Goal: Task Accomplishment & Management: Use online tool/utility

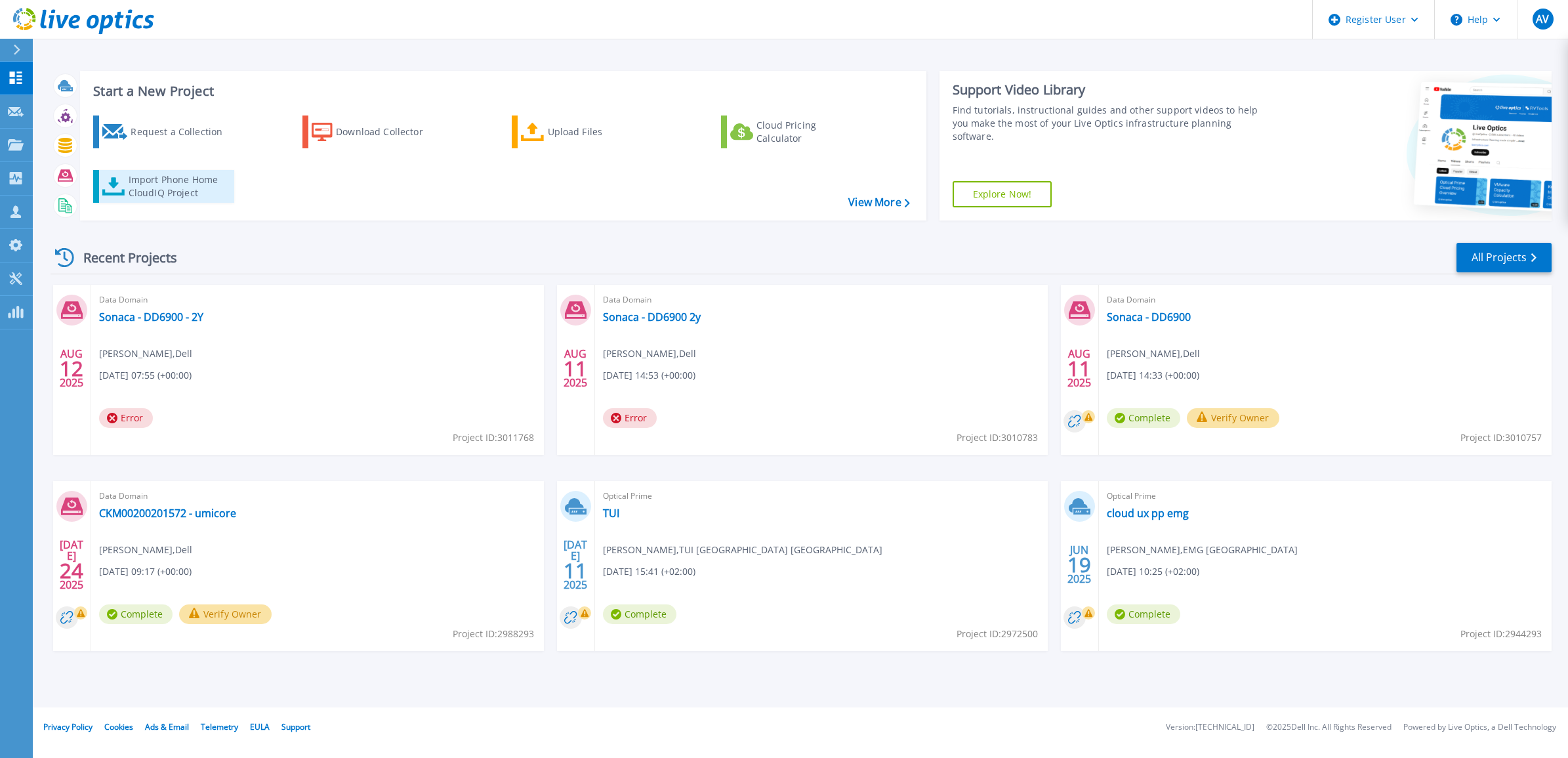
click at [174, 191] on div "Import Phone Home CloudIQ Project" at bounding box center [180, 187] width 103 height 26
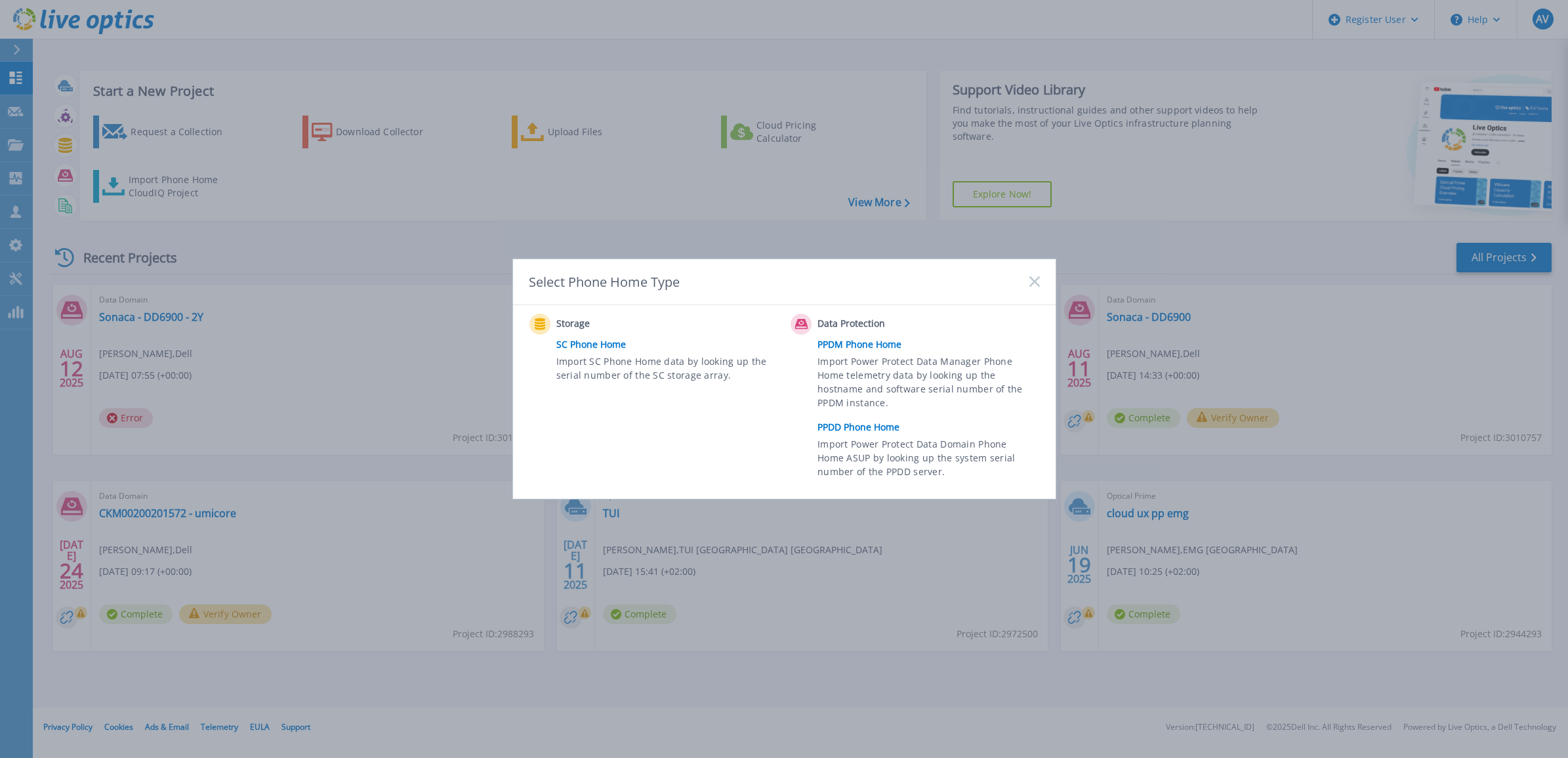
click at [854, 431] on link "PPDD Phone Home" at bounding box center [932, 427] width 229 height 19
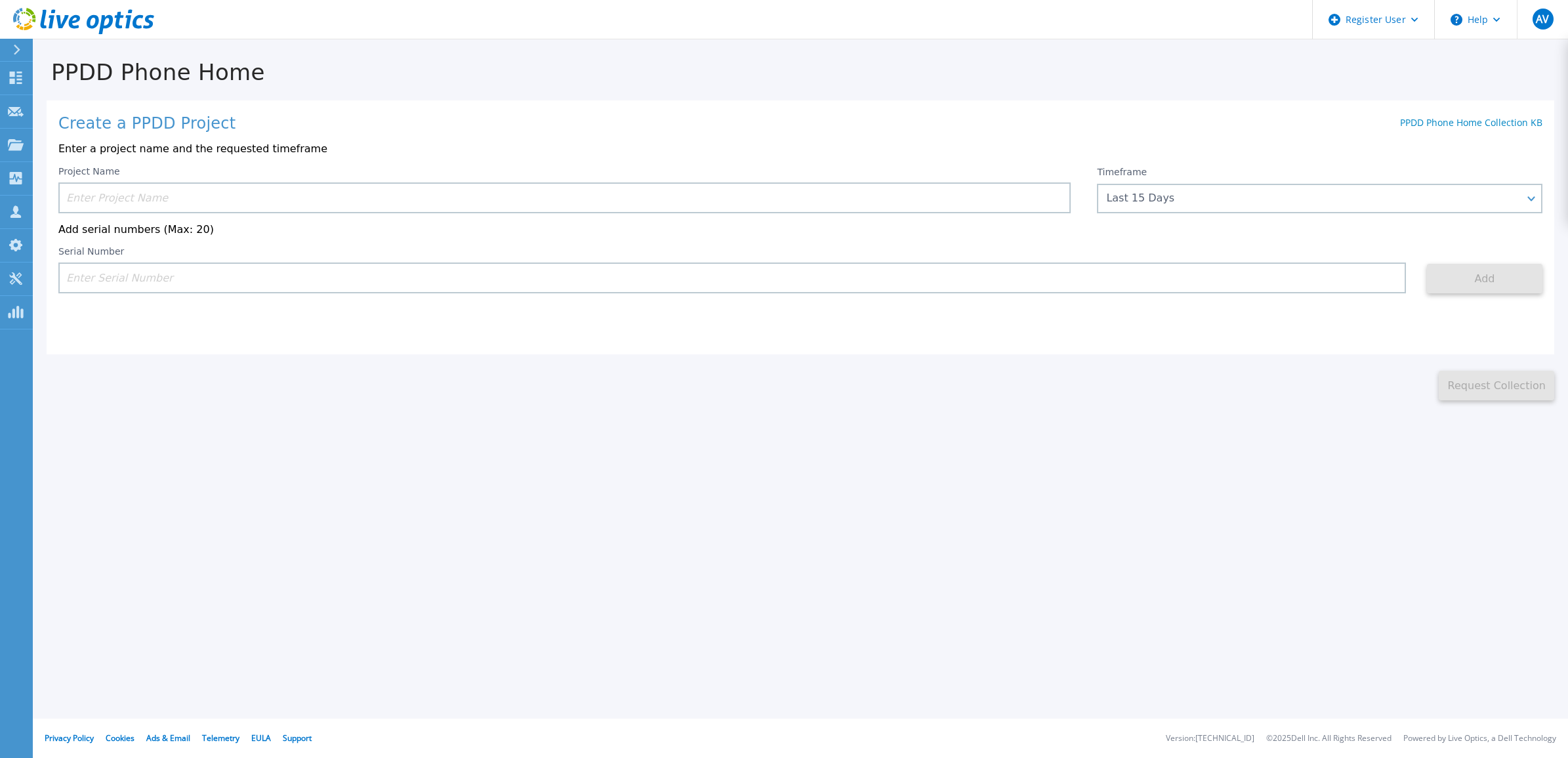
click at [234, 199] on input at bounding box center [565, 198] width 1013 height 31
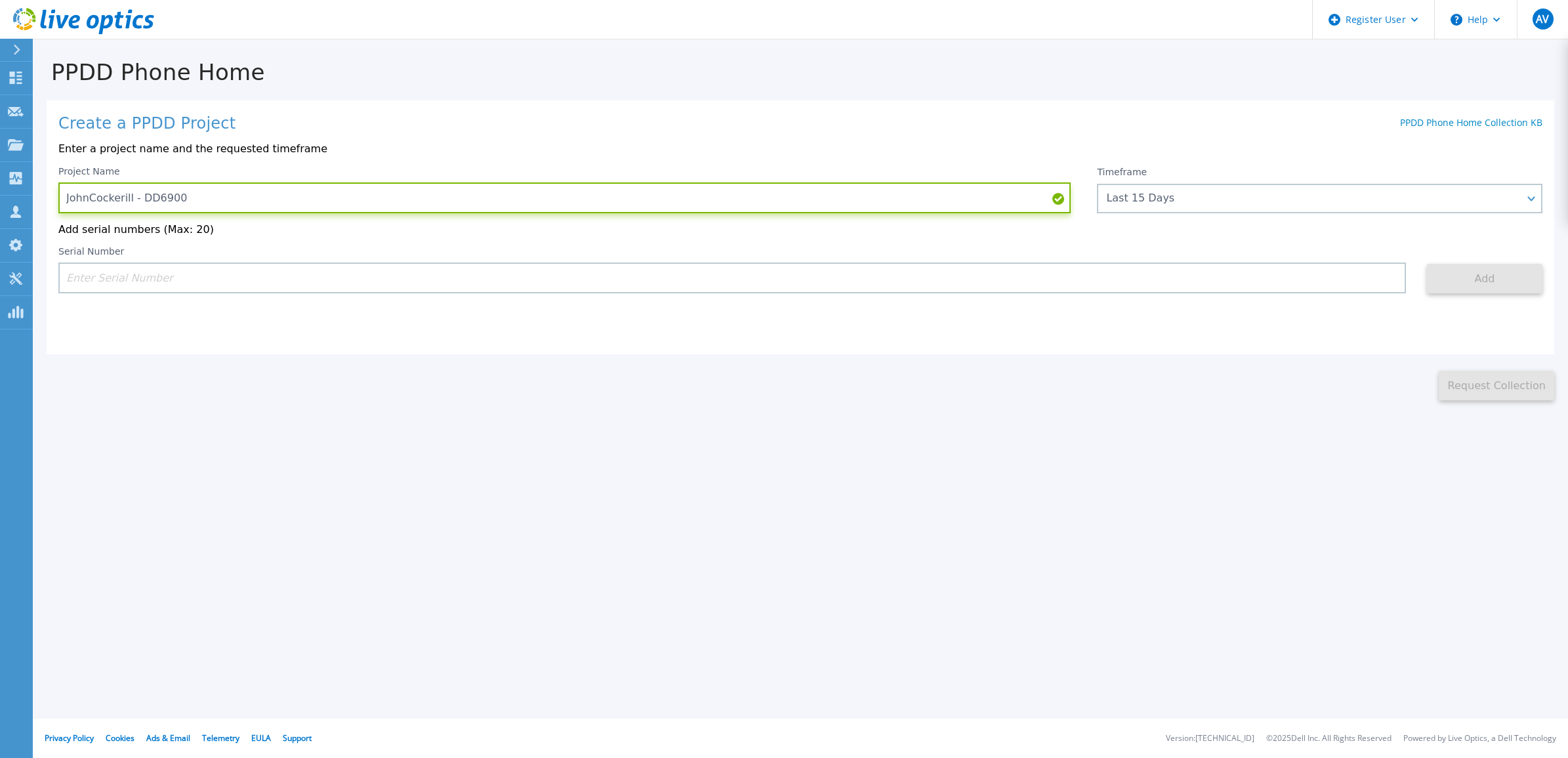
type input "JohnCockerill - DD6900"
click at [254, 279] on input at bounding box center [732, 278] width 1348 height 31
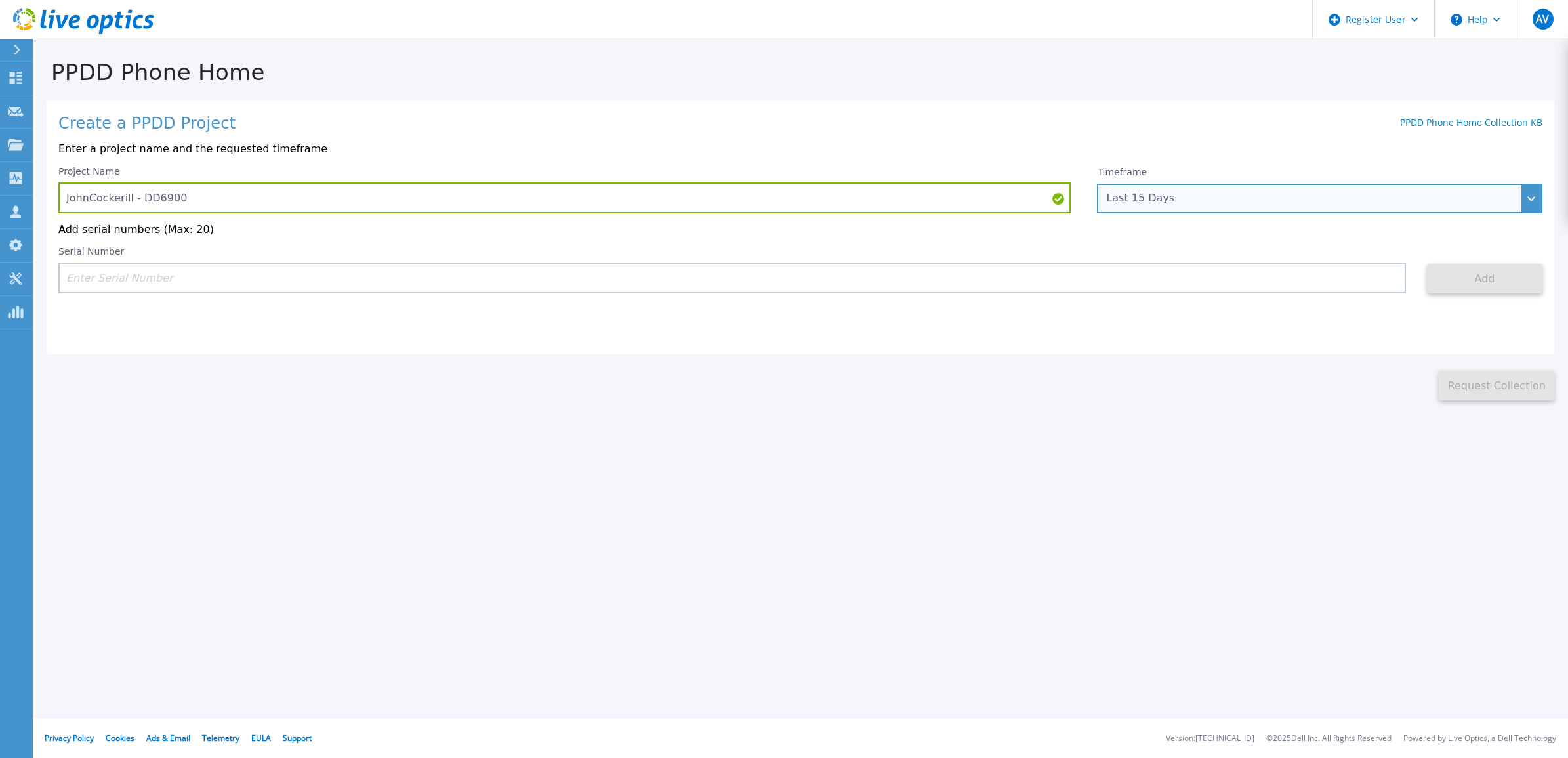
click at [1268, 202] on div "Last 15 Days" at bounding box center [1312, 198] width 413 height 12
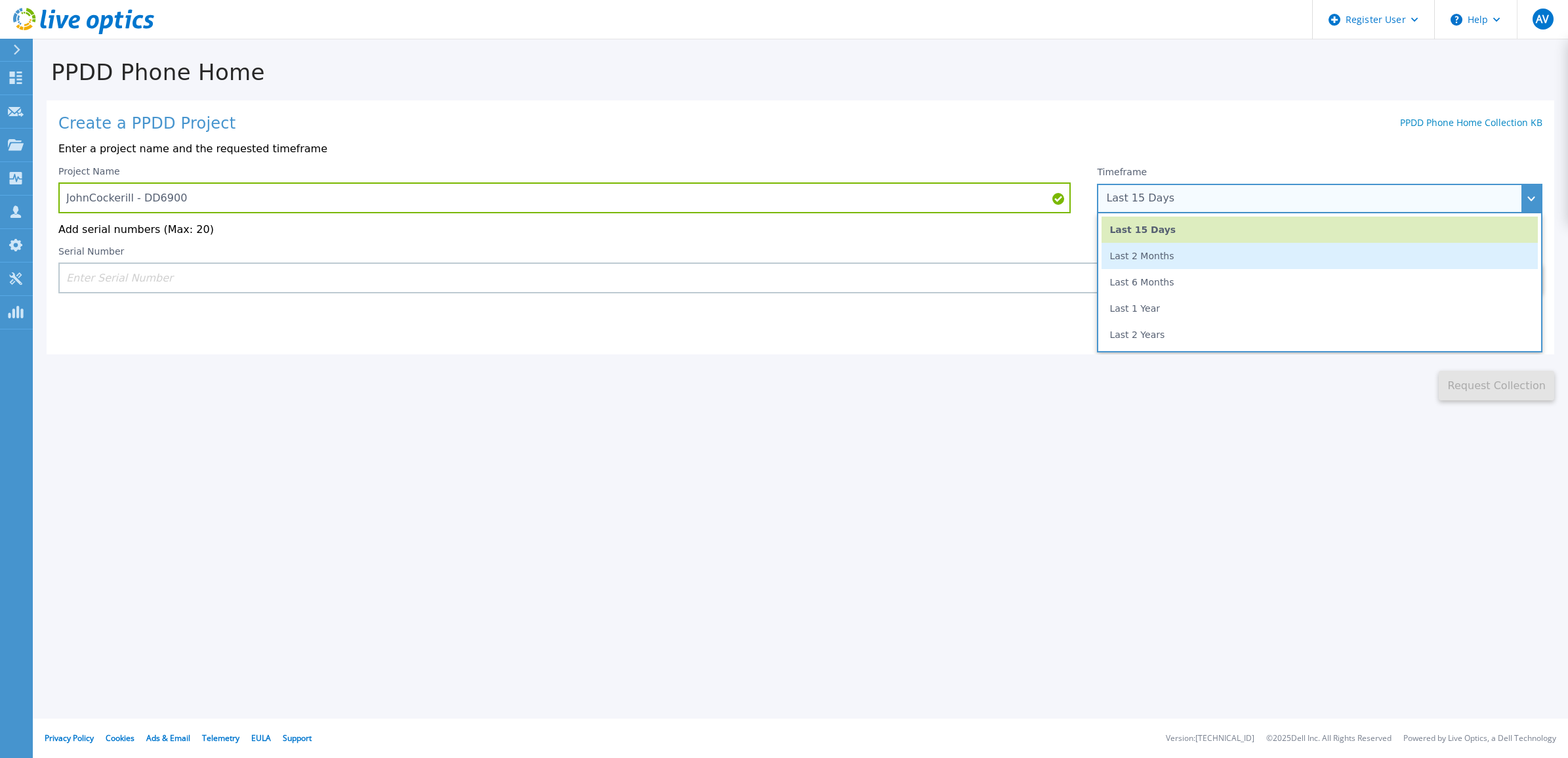
click at [1217, 260] on li "Last 2 Months" at bounding box center [1319, 256] width 436 height 26
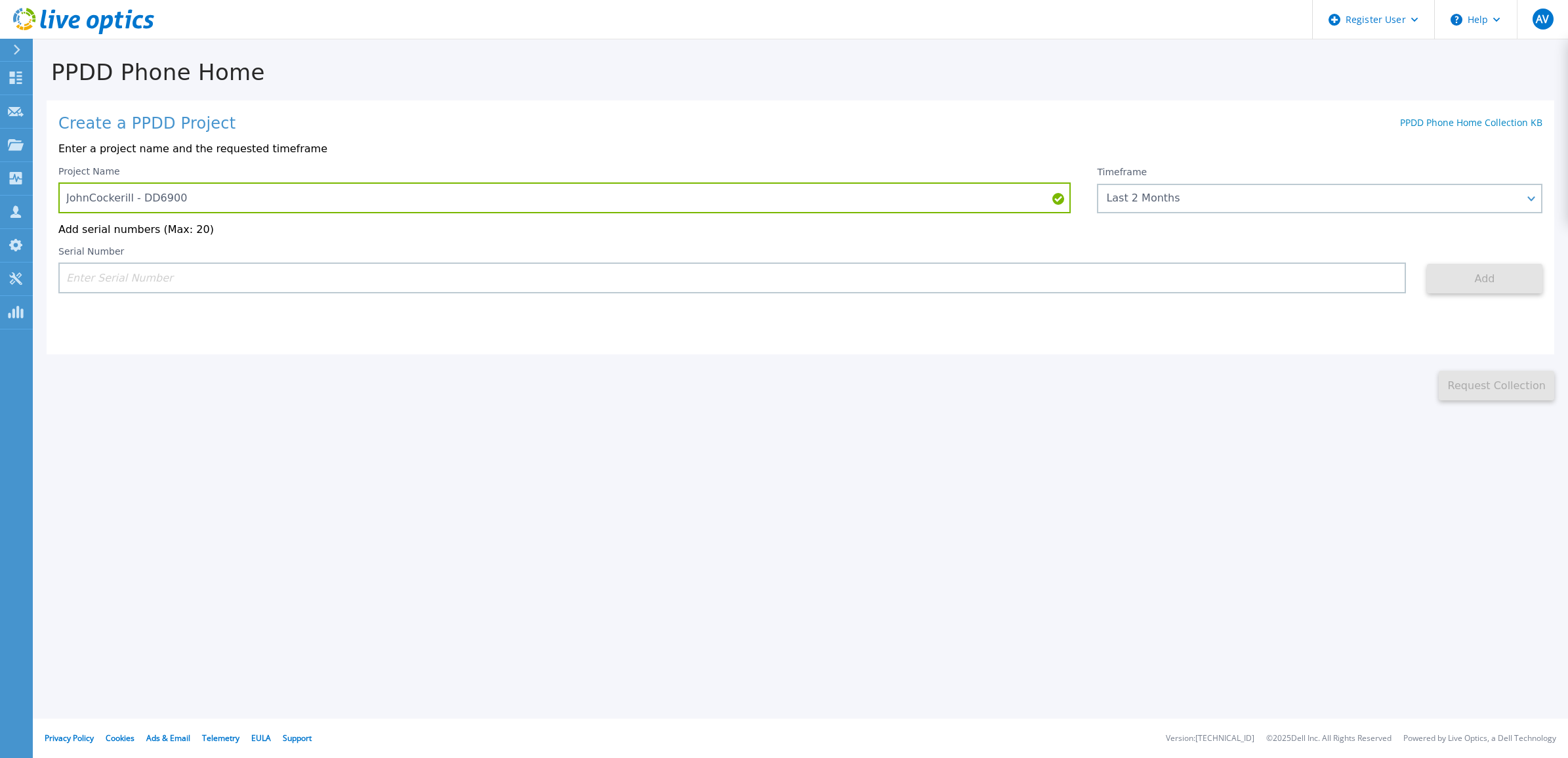
click at [1129, 267] on input at bounding box center [732, 278] width 1348 height 31
paste input "CKM01212006768"
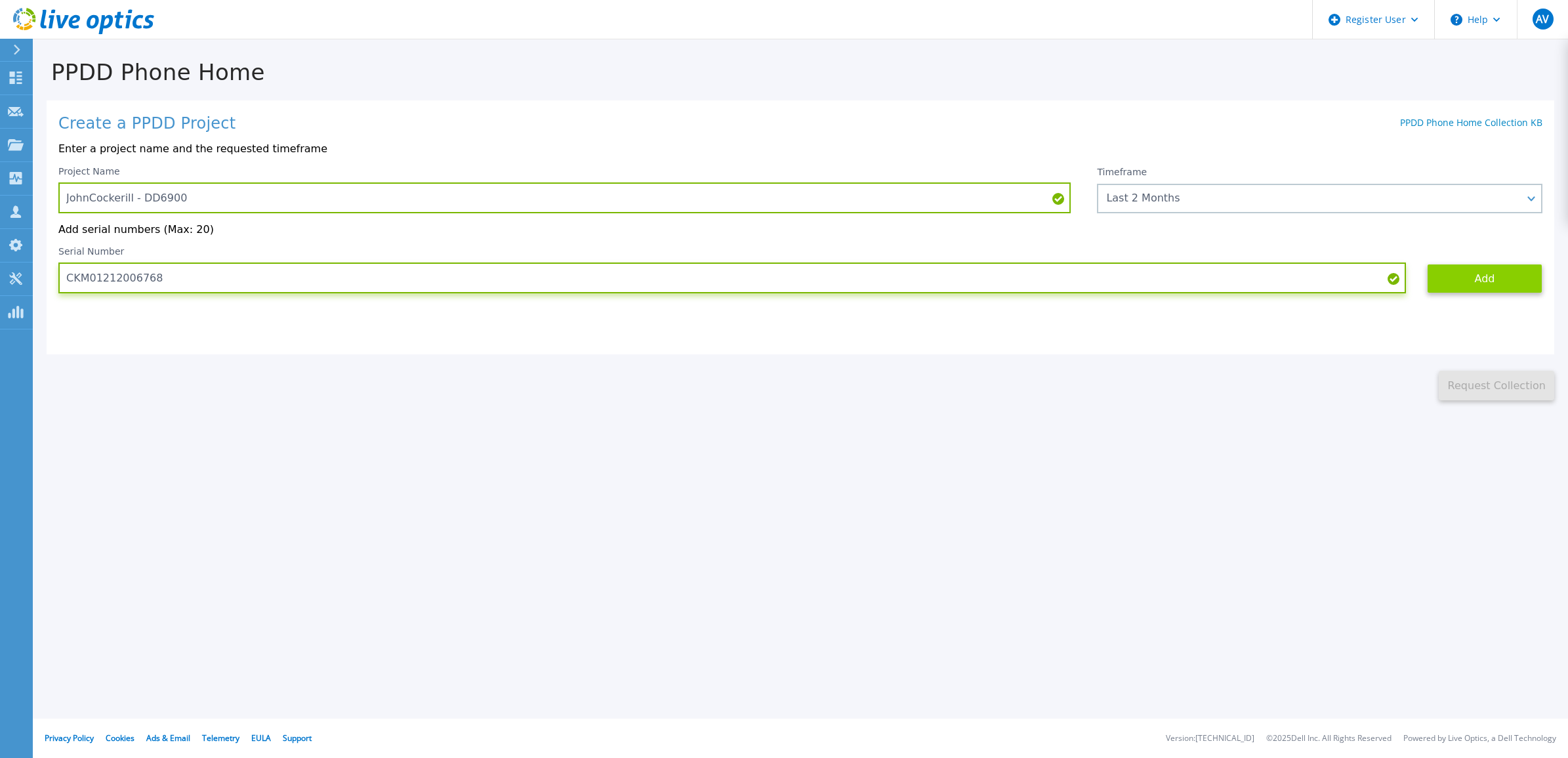
type input "CKM01212006768"
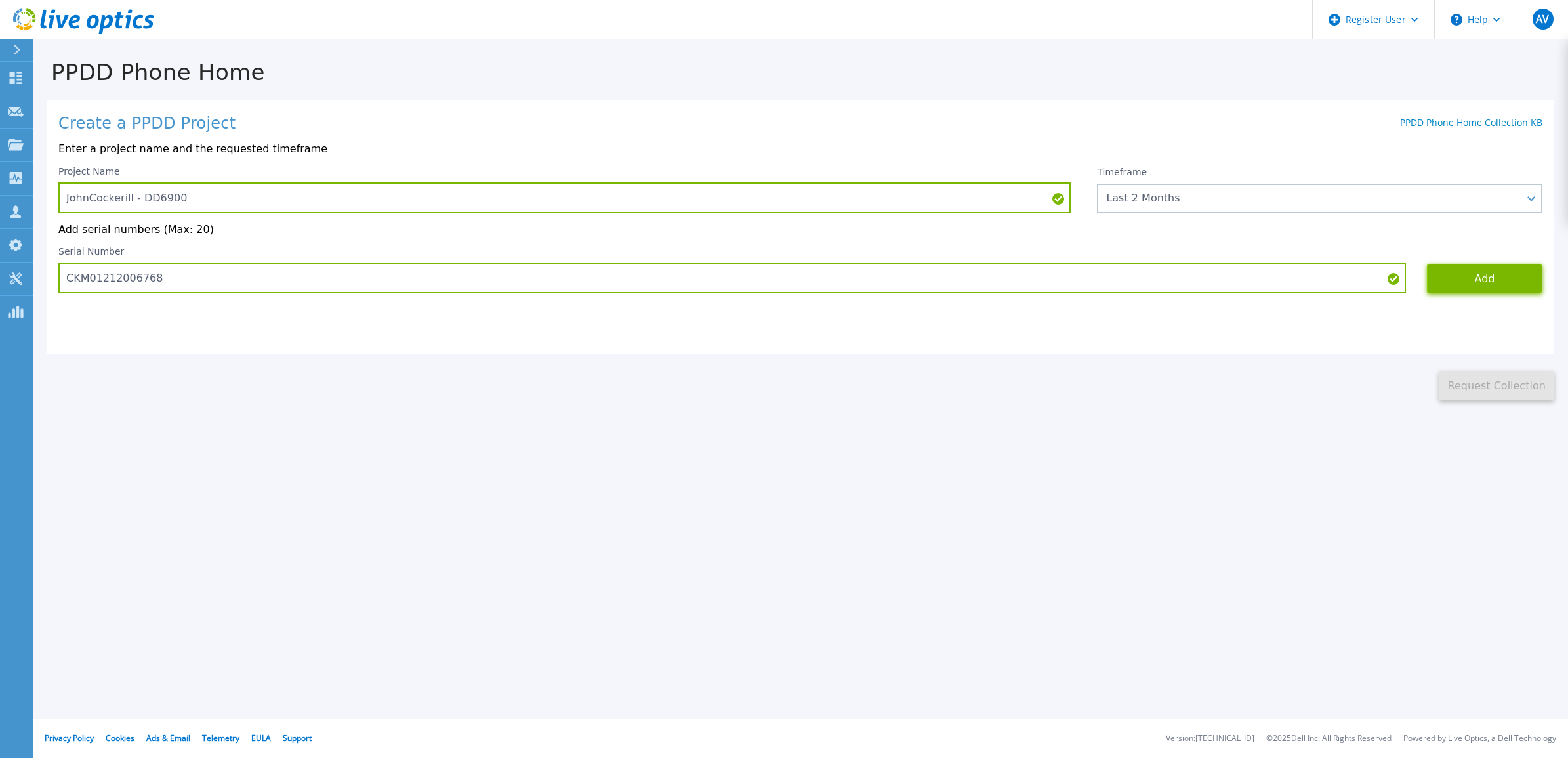
click at [1458, 286] on button "Add" at bounding box center [1485, 279] width 115 height 30
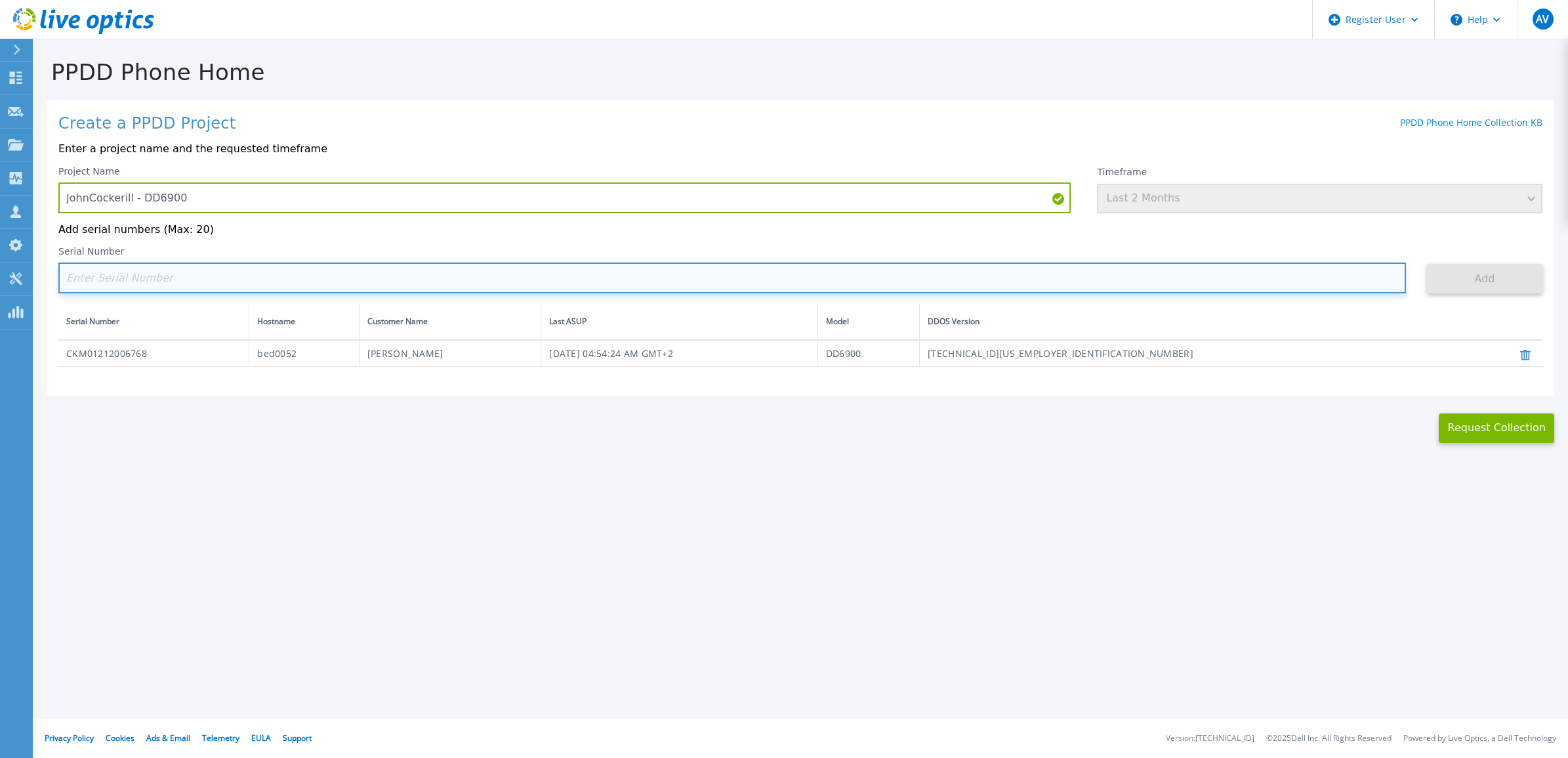
click at [789, 281] on input at bounding box center [732, 278] width 1348 height 31
paste input "CKM01212105500"
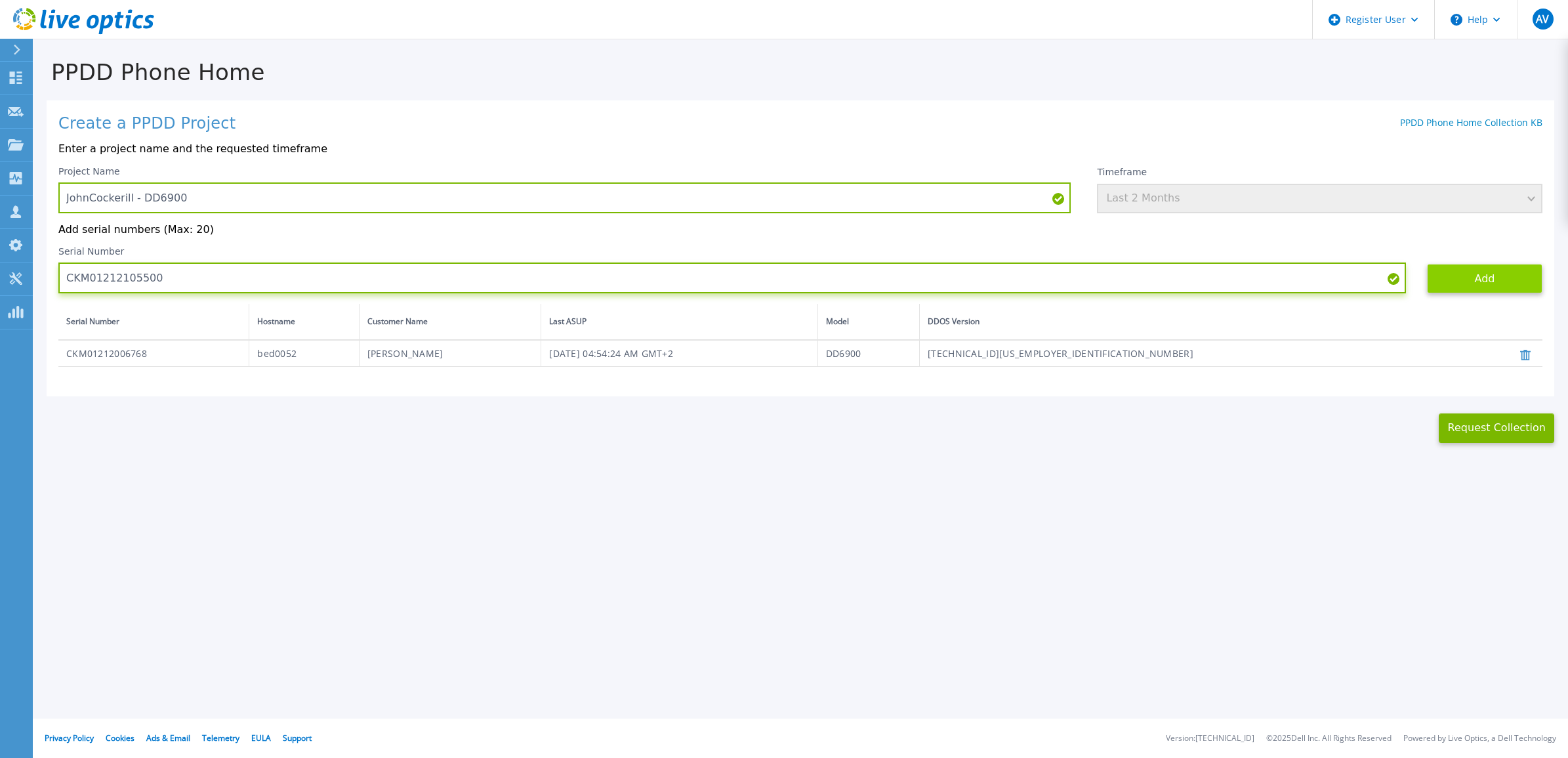
type input "CKM01212105500"
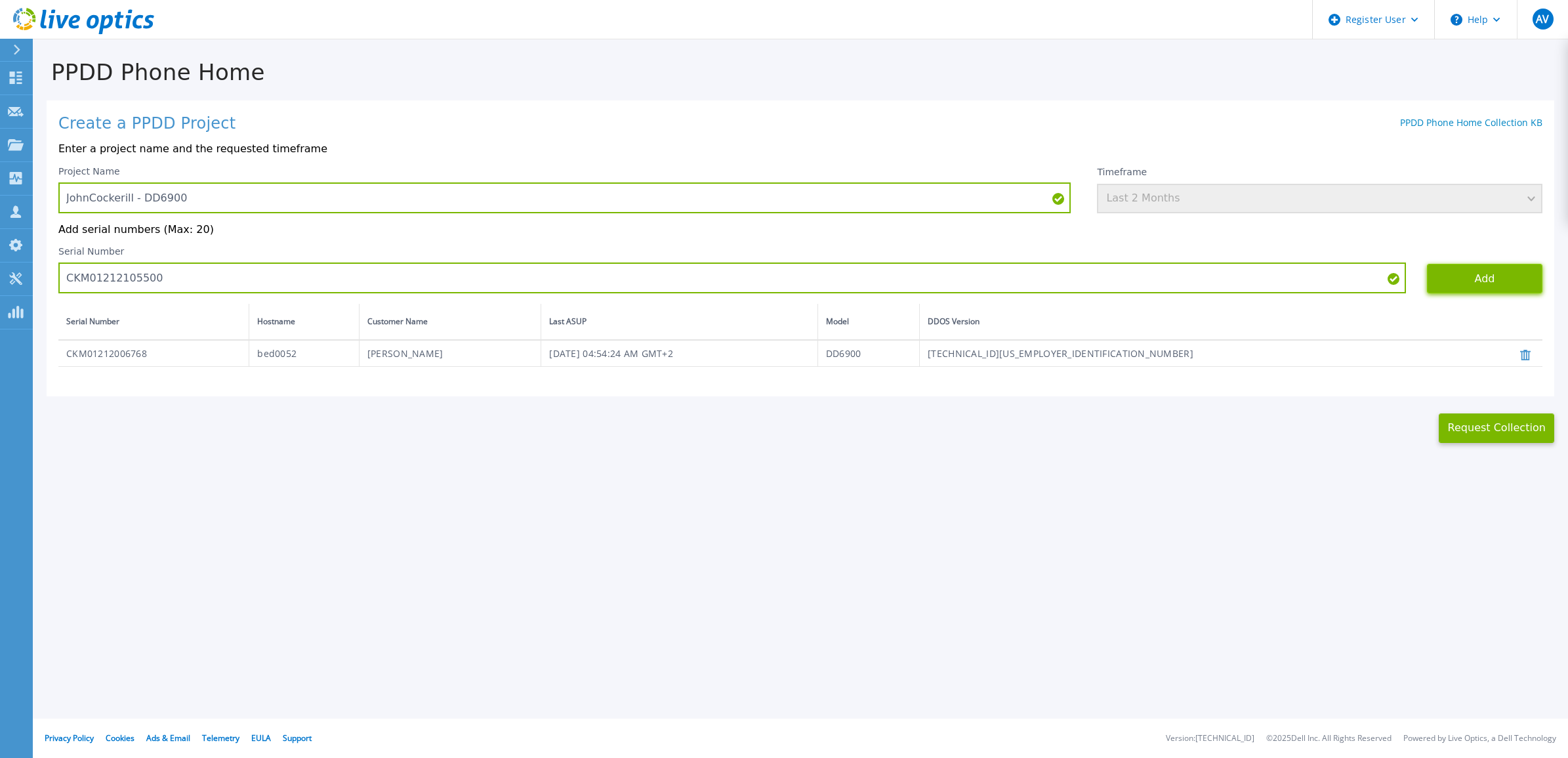
click at [1497, 275] on button "Add" at bounding box center [1485, 279] width 115 height 30
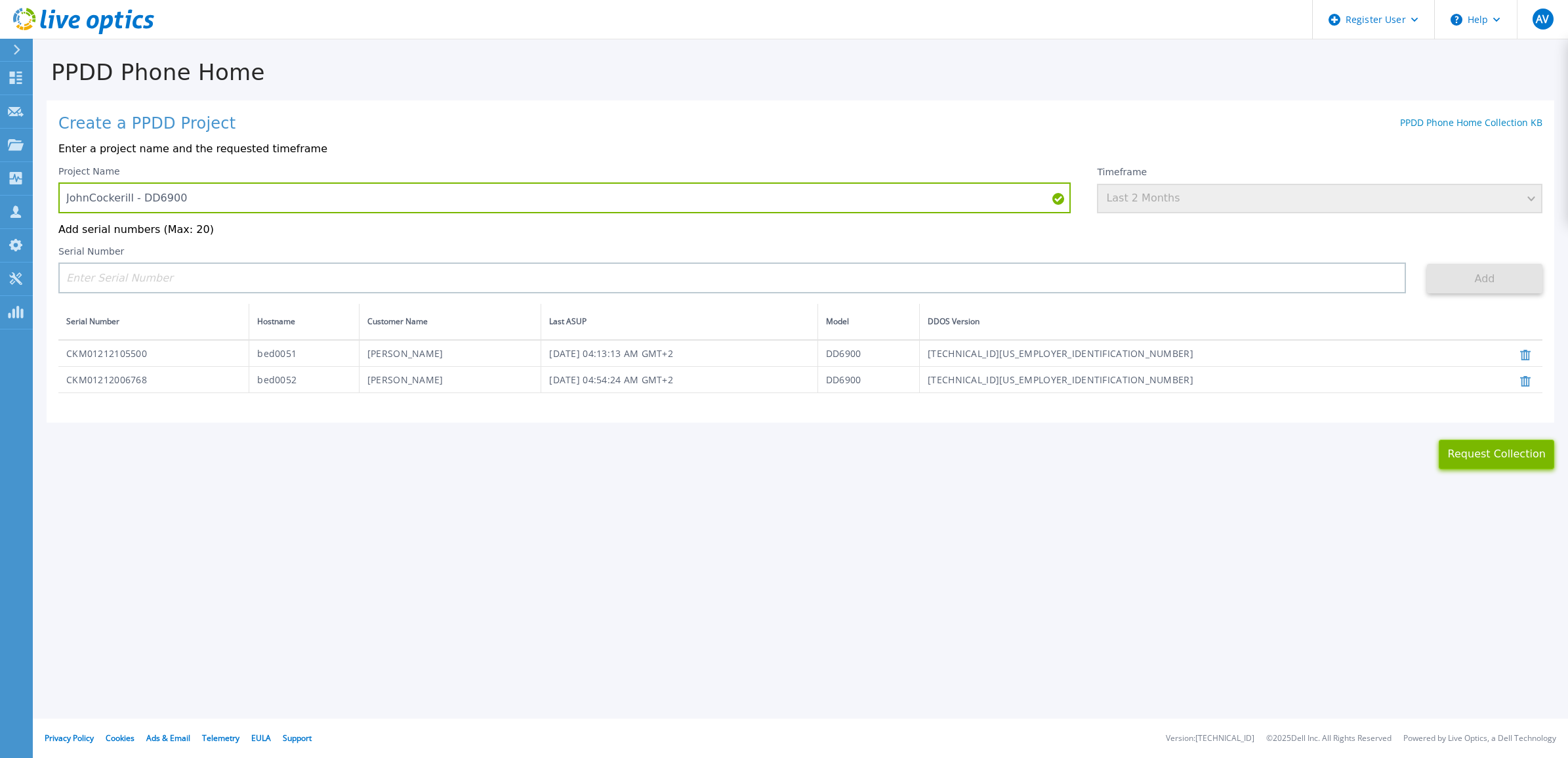
click at [1509, 454] on button "Request Collection" at bounding box center [1496, 454] width 115 height 30
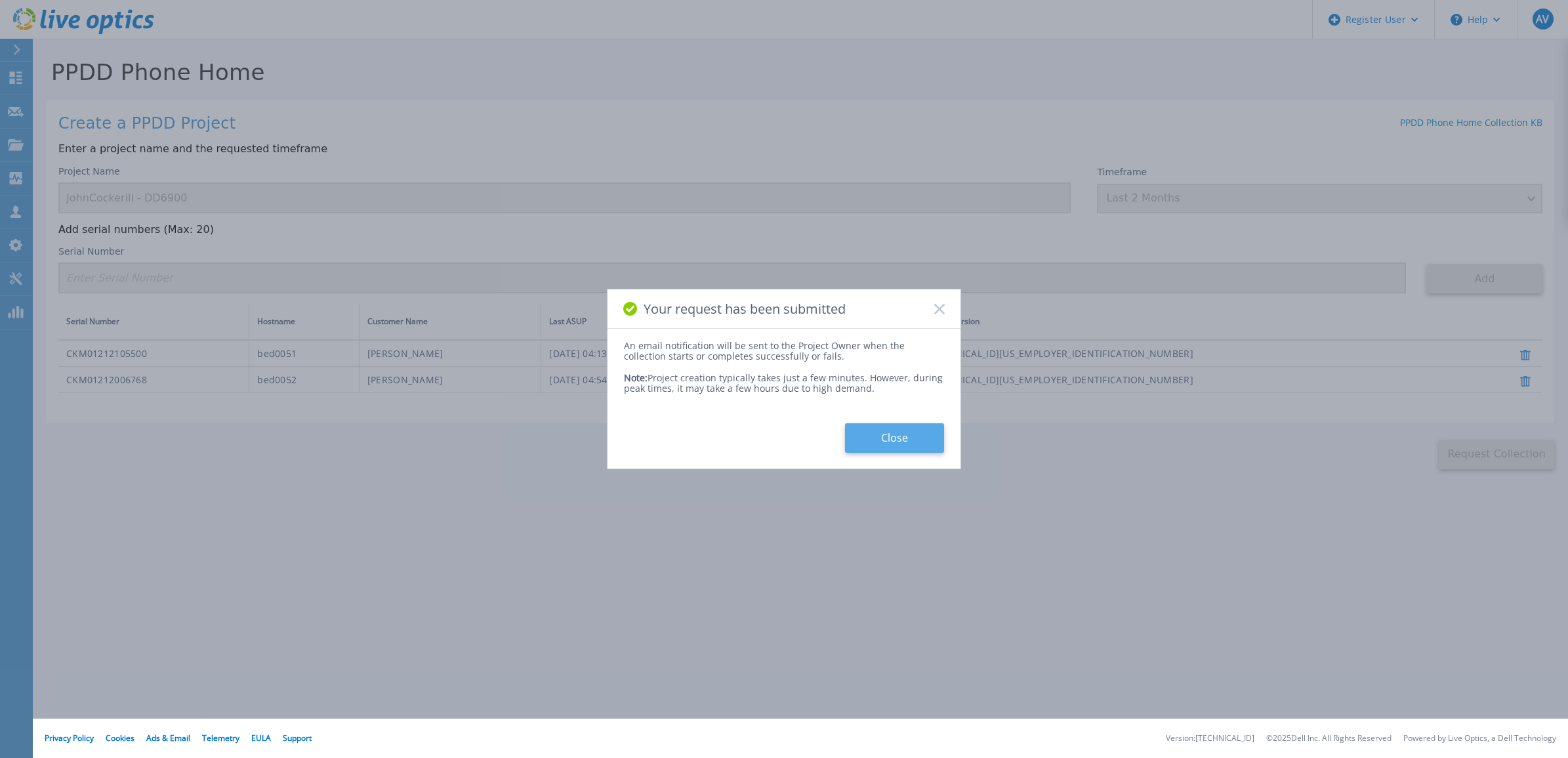
click at [912, 430] on button "Close" at bounding box center [894, 438] width 99 height 30
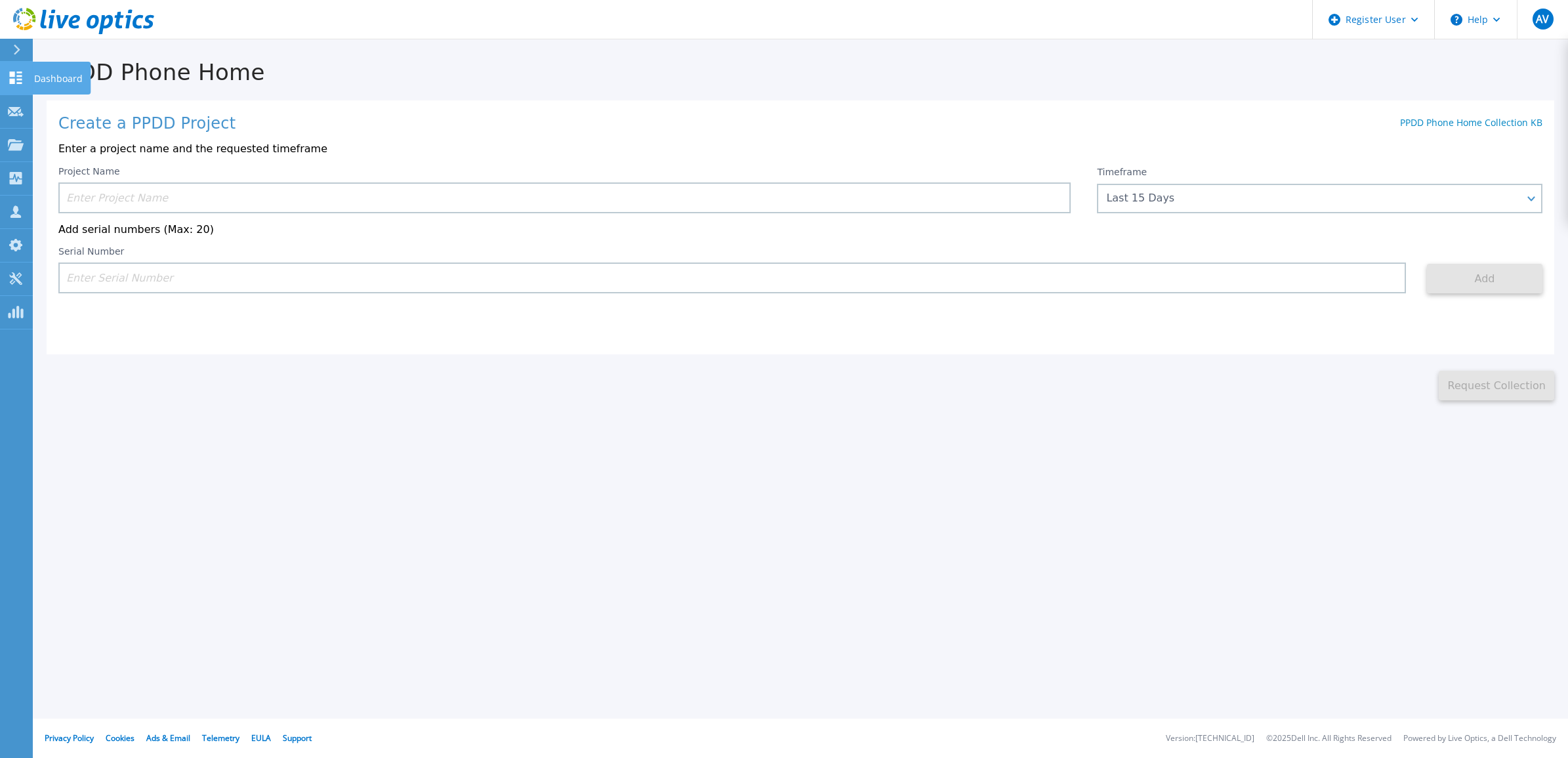
click at [9, 74] on icon at bounding box center [16, 78] width 16 height 12
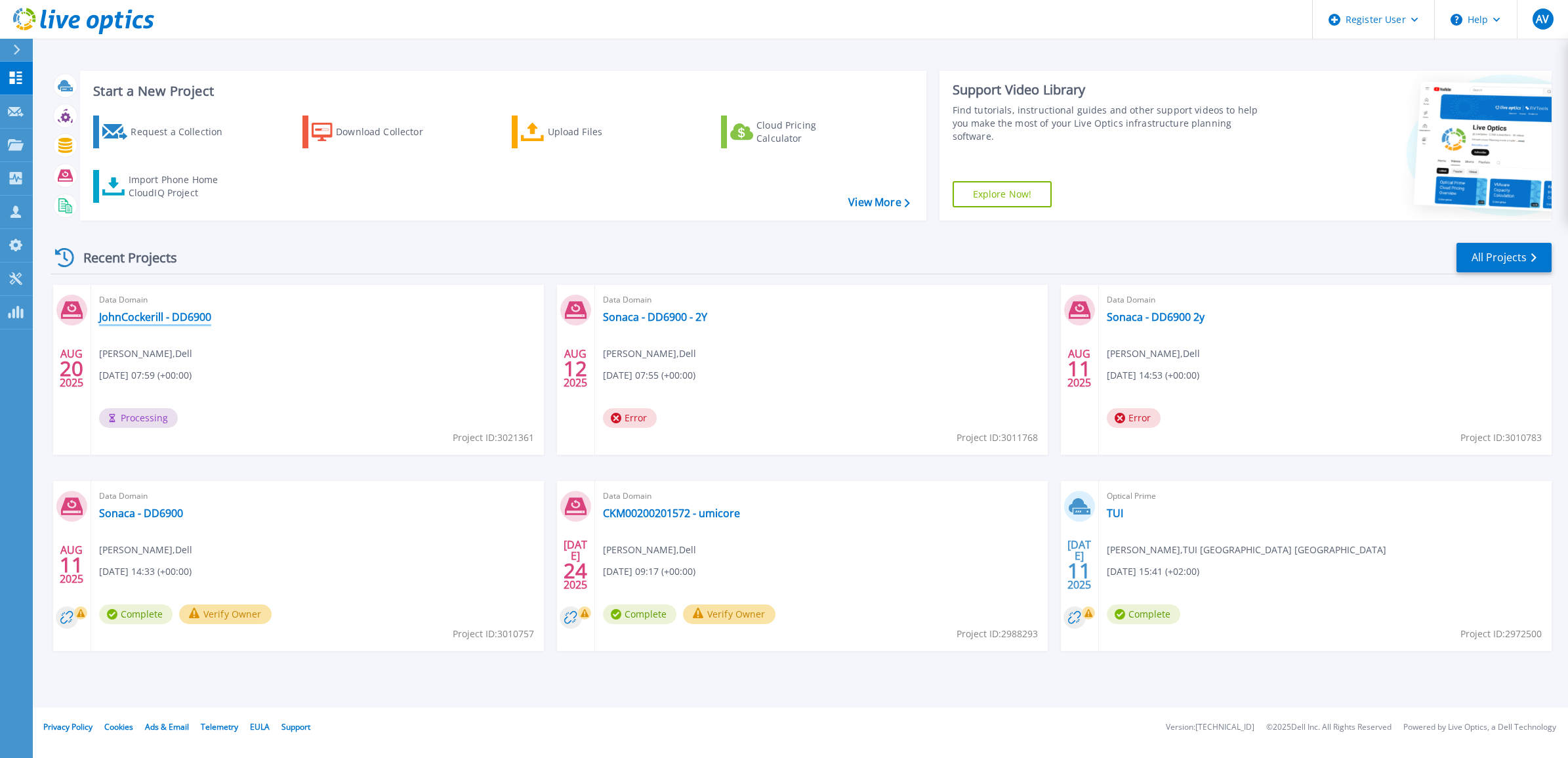
click at [159, 317] on link "JohnCockerill - DD6900" at bounding box center [155, 317] width 112 height 13
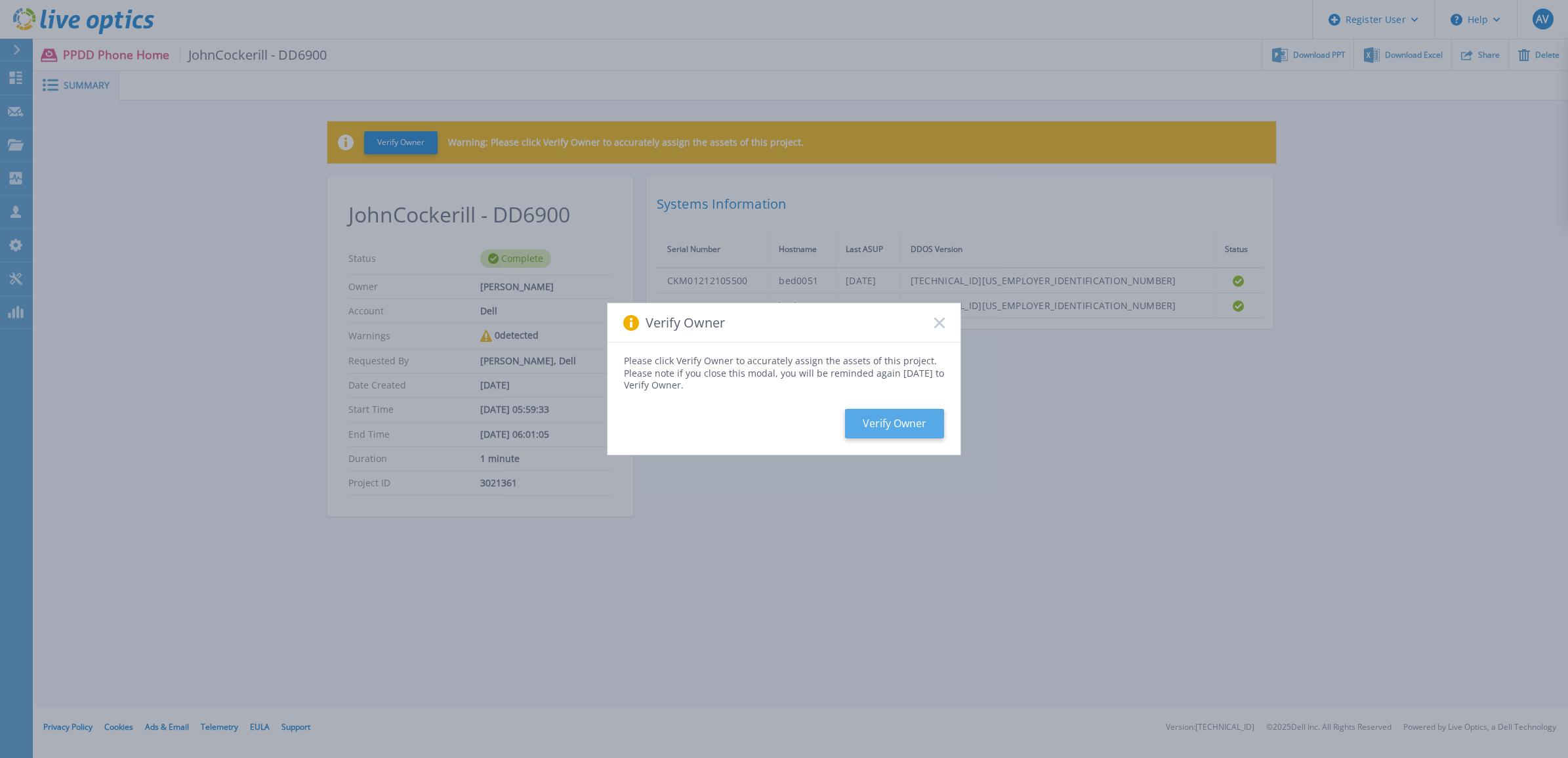
click at [909, 421] on button "Verify Owner" at bounding box center [894, 424] width 99 height 30
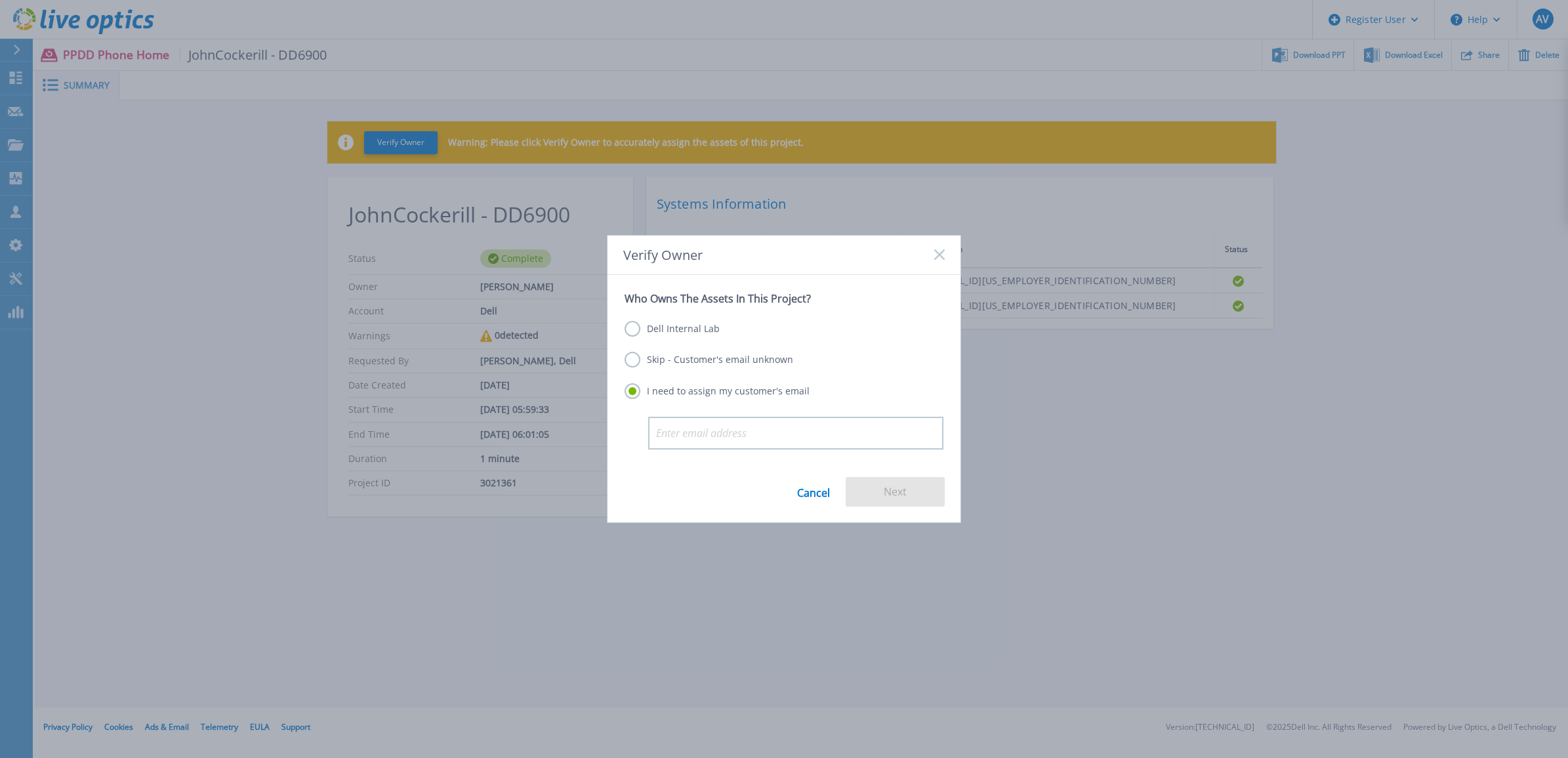
click at [634, 355] on label "Skip - Customer's email unknown" at bounding box center [709, 360] width 169 height 16
click at [0, 0] on input "Skip - Customer's email unknown" at bounding box center [0, 0] width 0 height 0
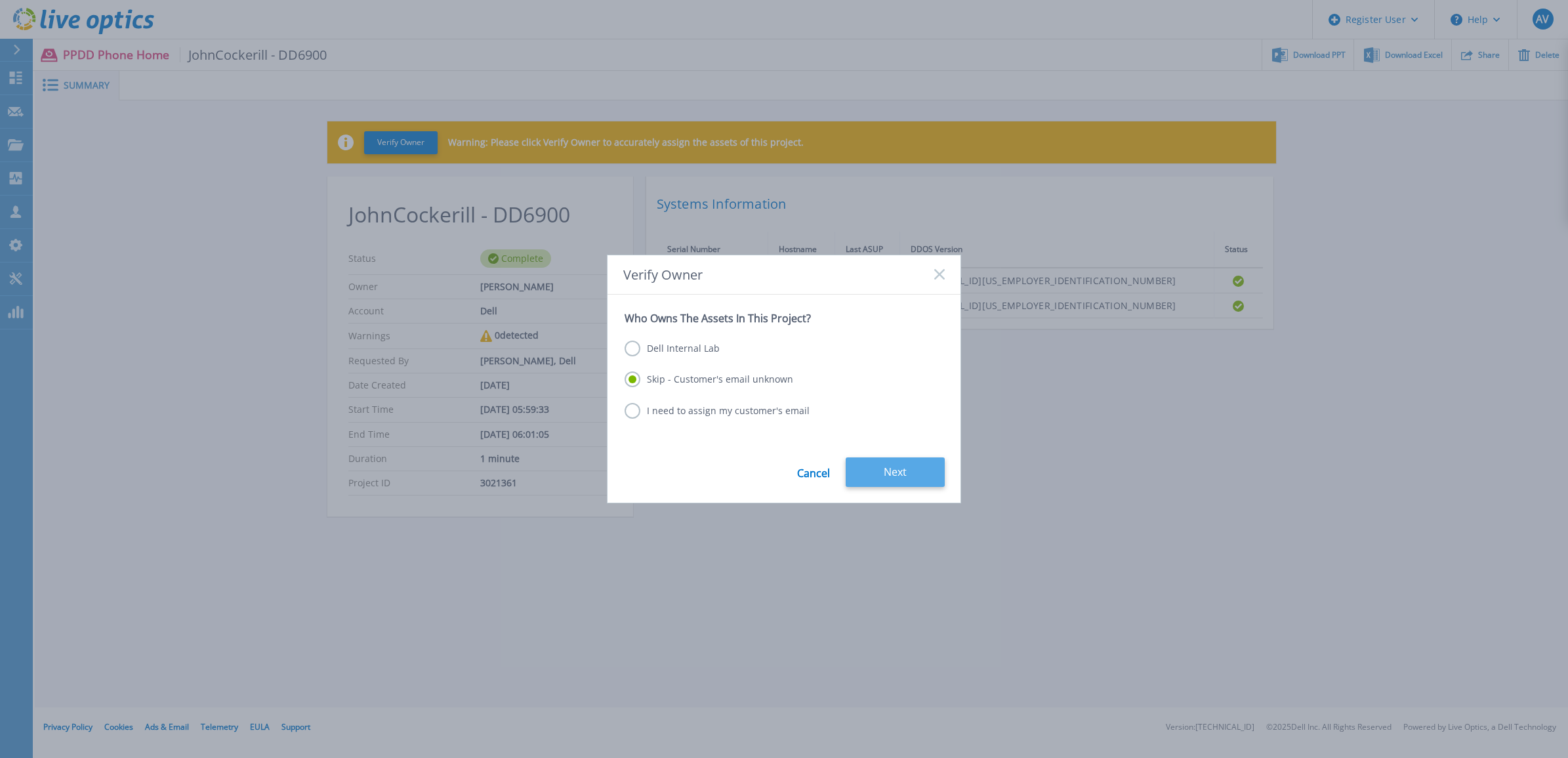
click at [878, 465] on button "Next" at bounding box center [894, 472] width 99 height 30
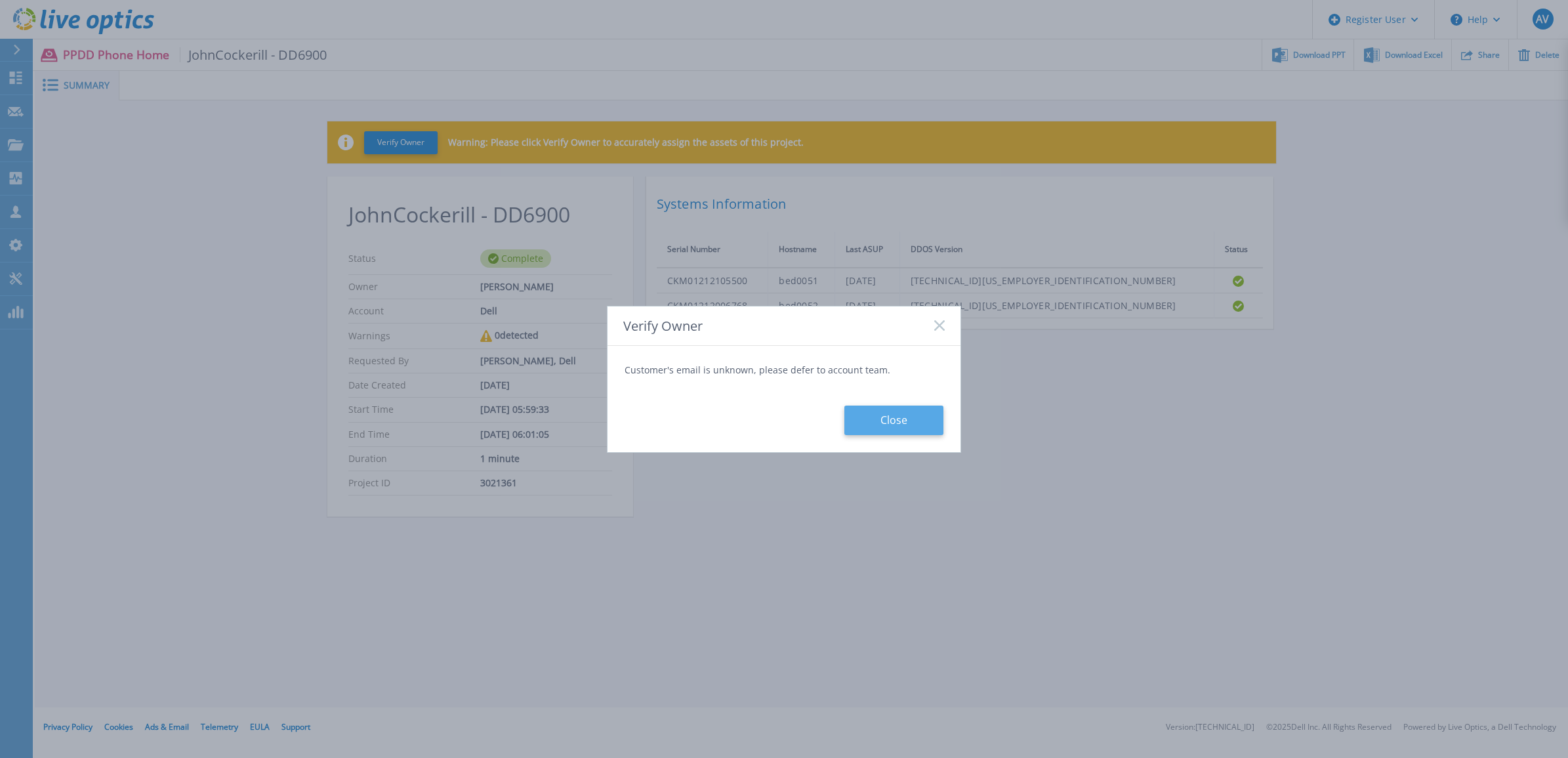
click at [871, 417] on button "Close" at bounding box center [894, 420] width 99 height 30
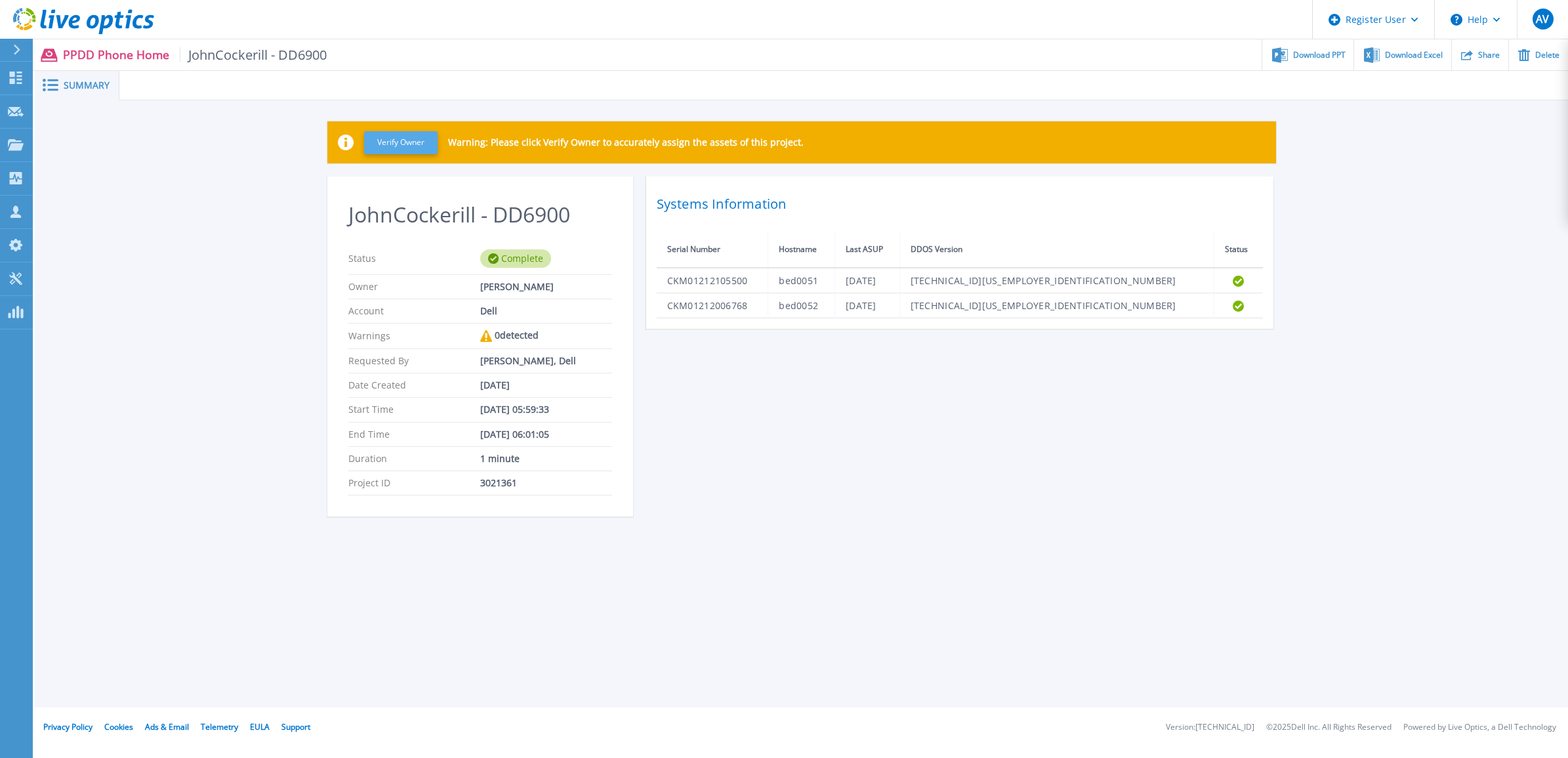
click at [401, 146] on button "Verify Owner" at bounding box center [401, 143] width 73 height 23
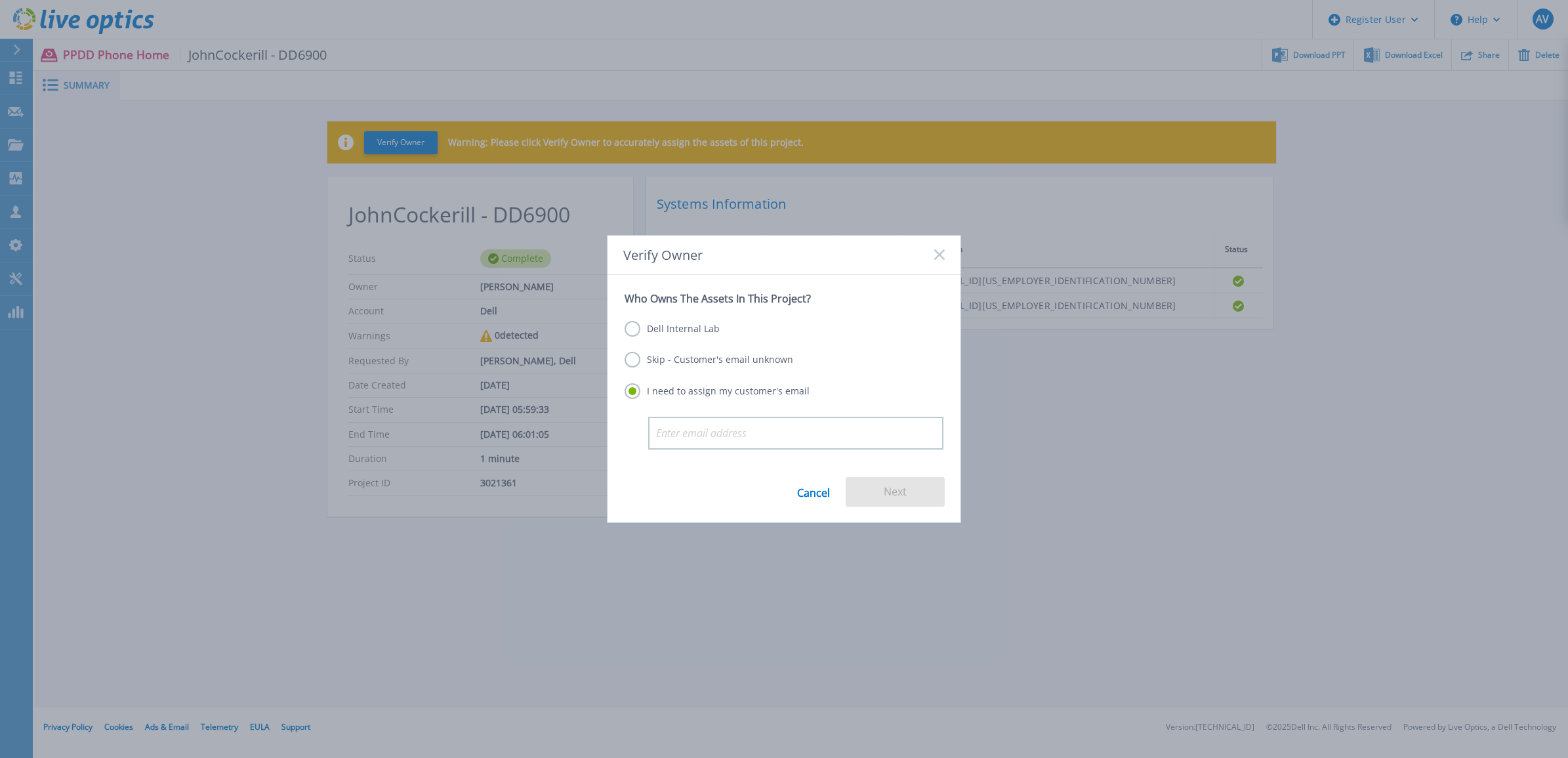
click at [797, 494] on link "Cancel" at bounding box center [814, 492] width 33 height 30
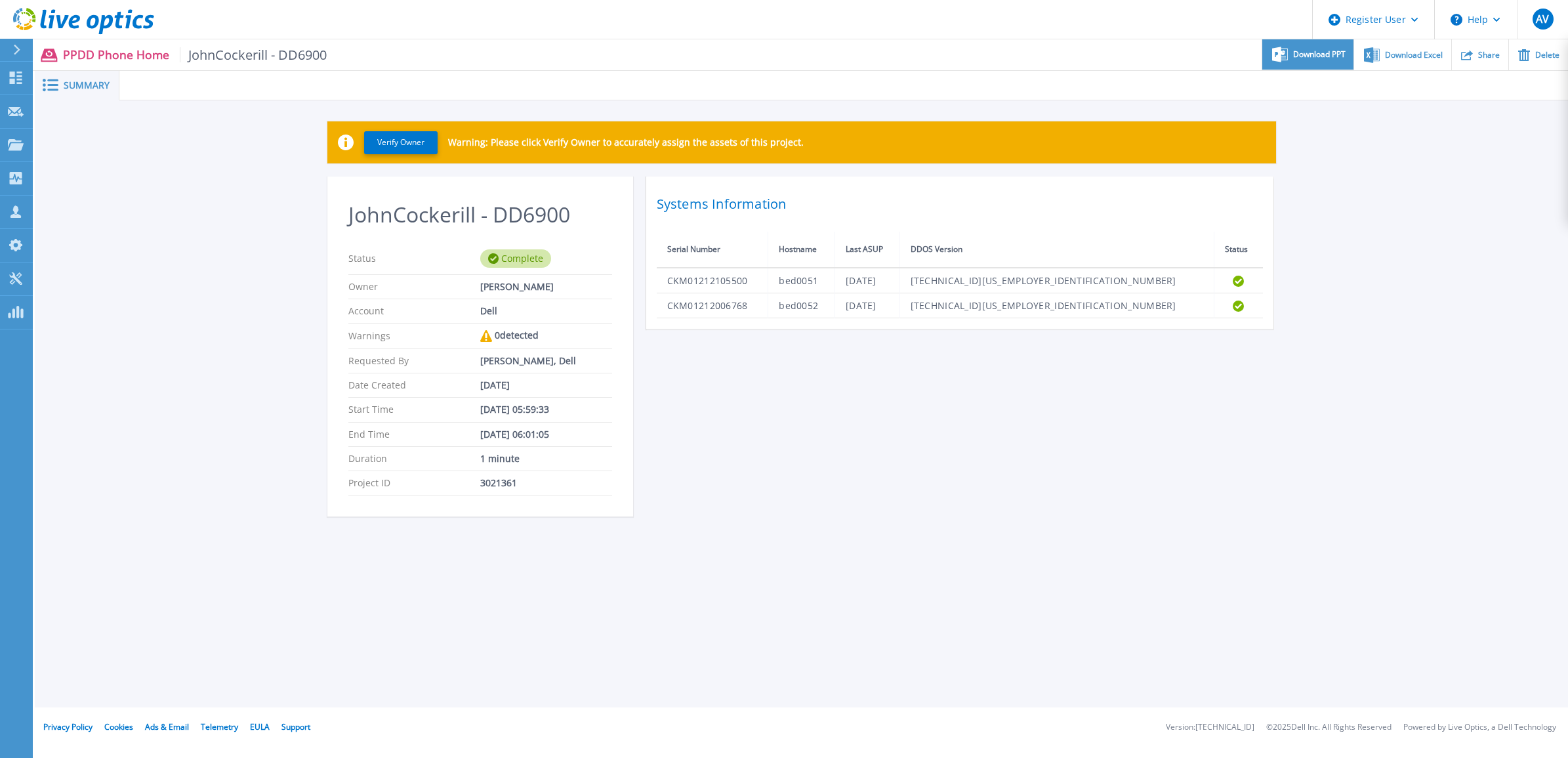
click at [1323, 63] on div "Download PPT" at bounding box center [1307, 55] width 91 height 31
drag, startPoint x: 23, startPoint y: 52, endPoint x: 15, endPoint y: 75, distance: 24.4
click at [23, 52] on div at bounding box center [22, 50] width 21 height 23
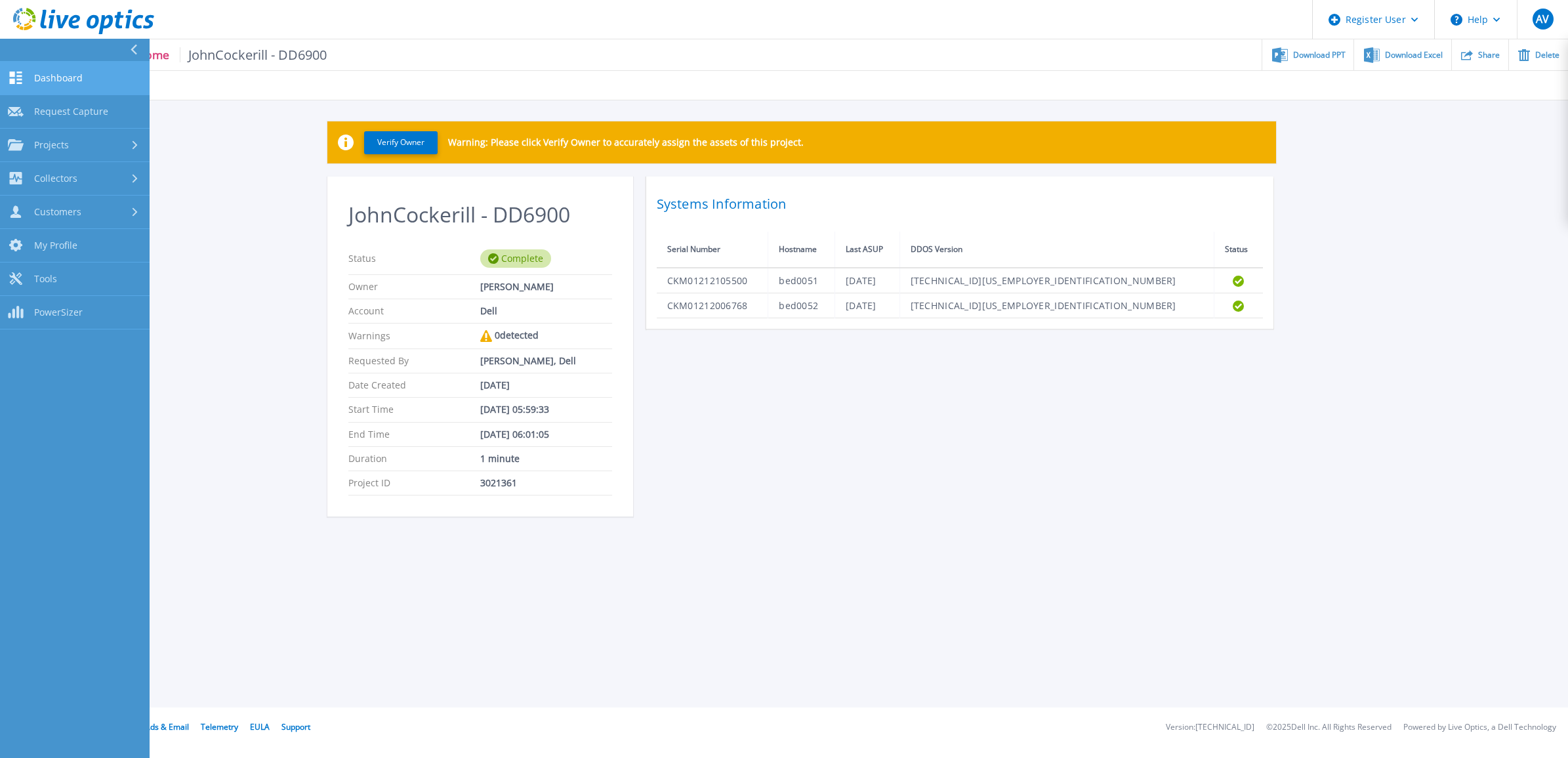
click at [15, 78] on icon at bounding box center [16, 78] width 16 height 12
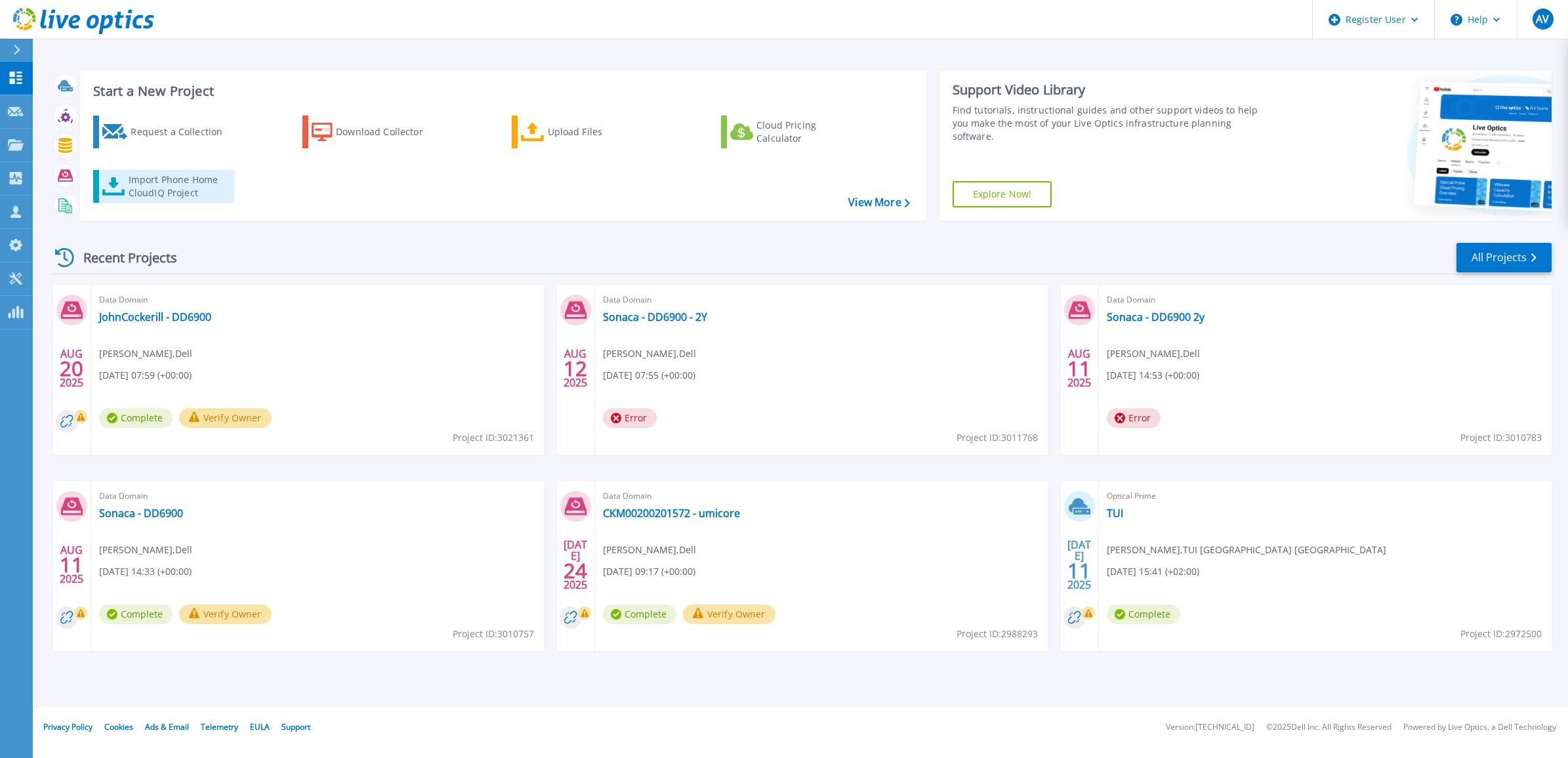
click at [175, 189] on div "Import Phone Home CloudIQ Project" at bounding box center [180, 187] width 103 height 26
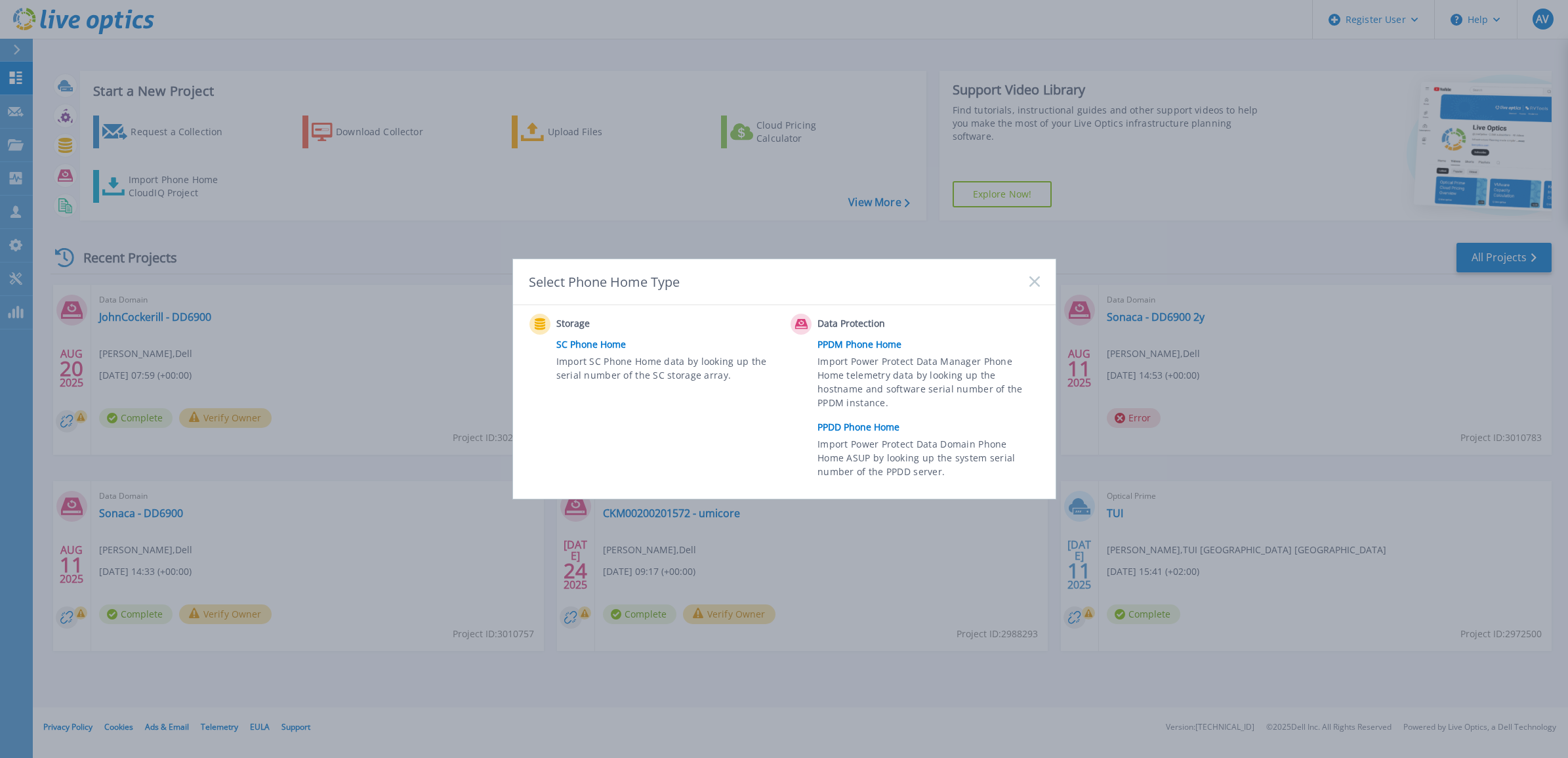
click at [879, 428] on link "PPDD Phone Home" at bounding box center [932, 427] width 229 height 19
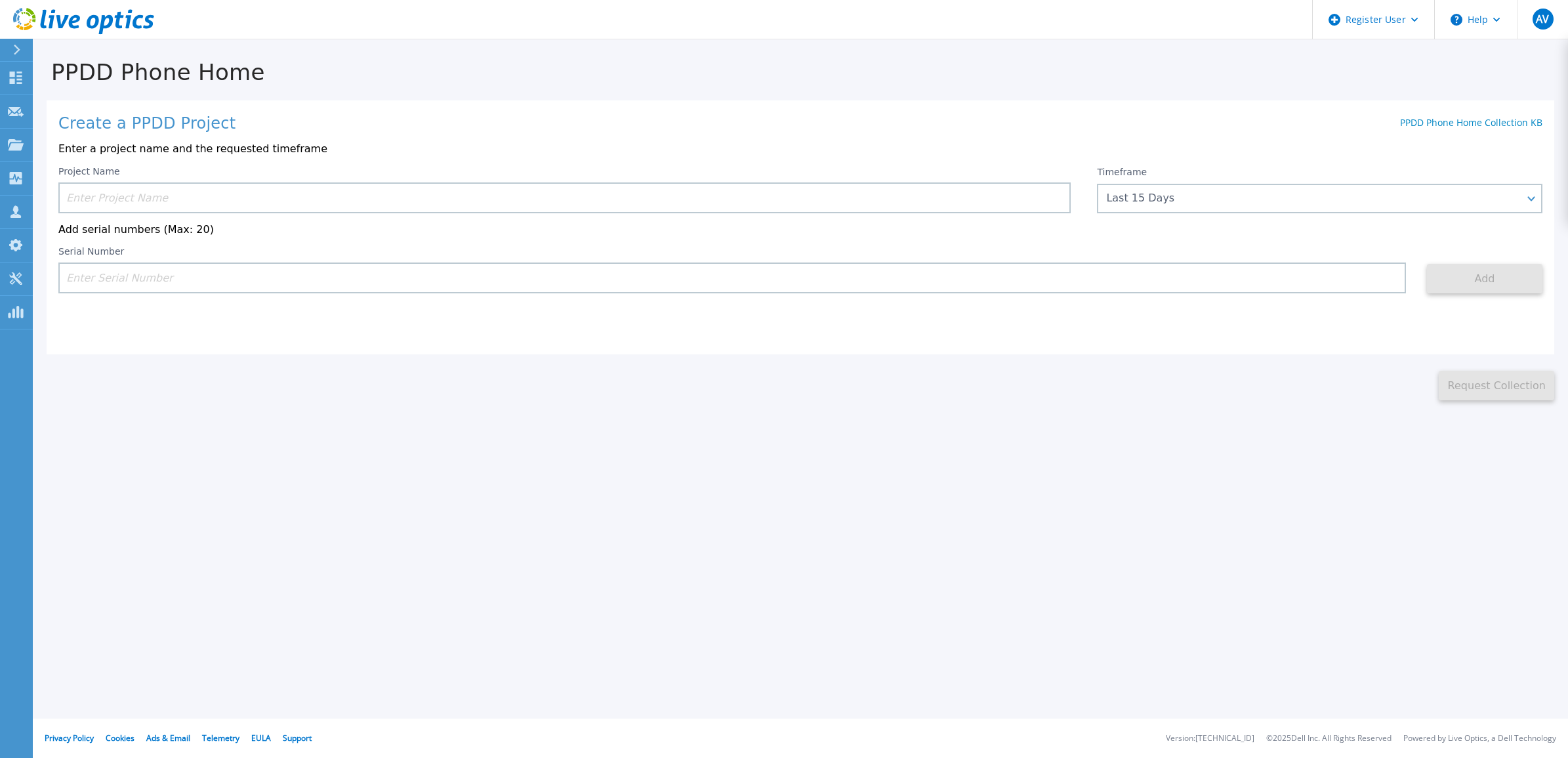
click at [280, 194] on input at bounding box center [565, 198] width 1013 height 31
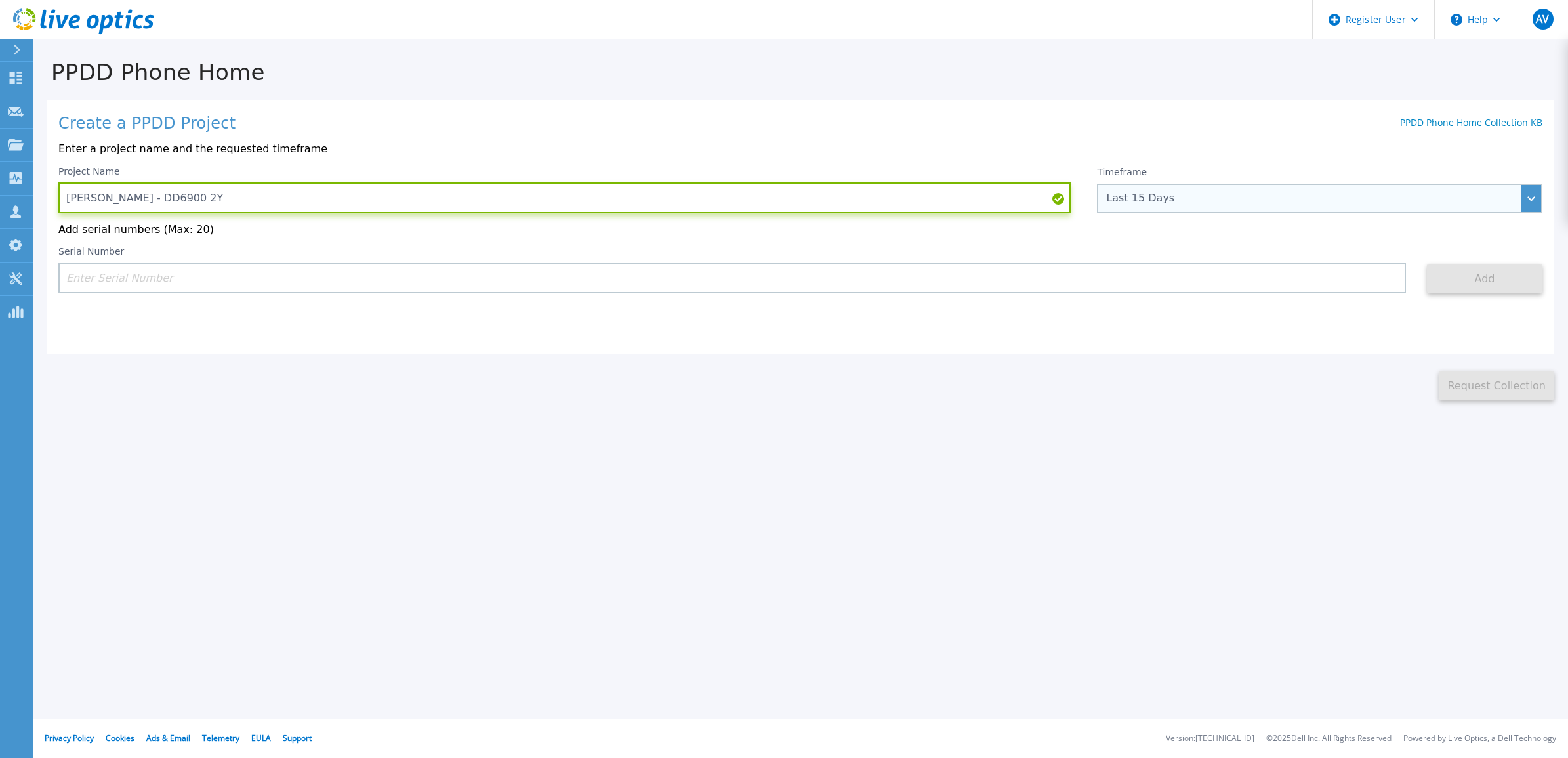
type input "[PERSON_NAME] - DD6900 2Y"
click at [1337, 202] on div "Last 15 Days" at bounding box center [1312, 198] width 413 height 12
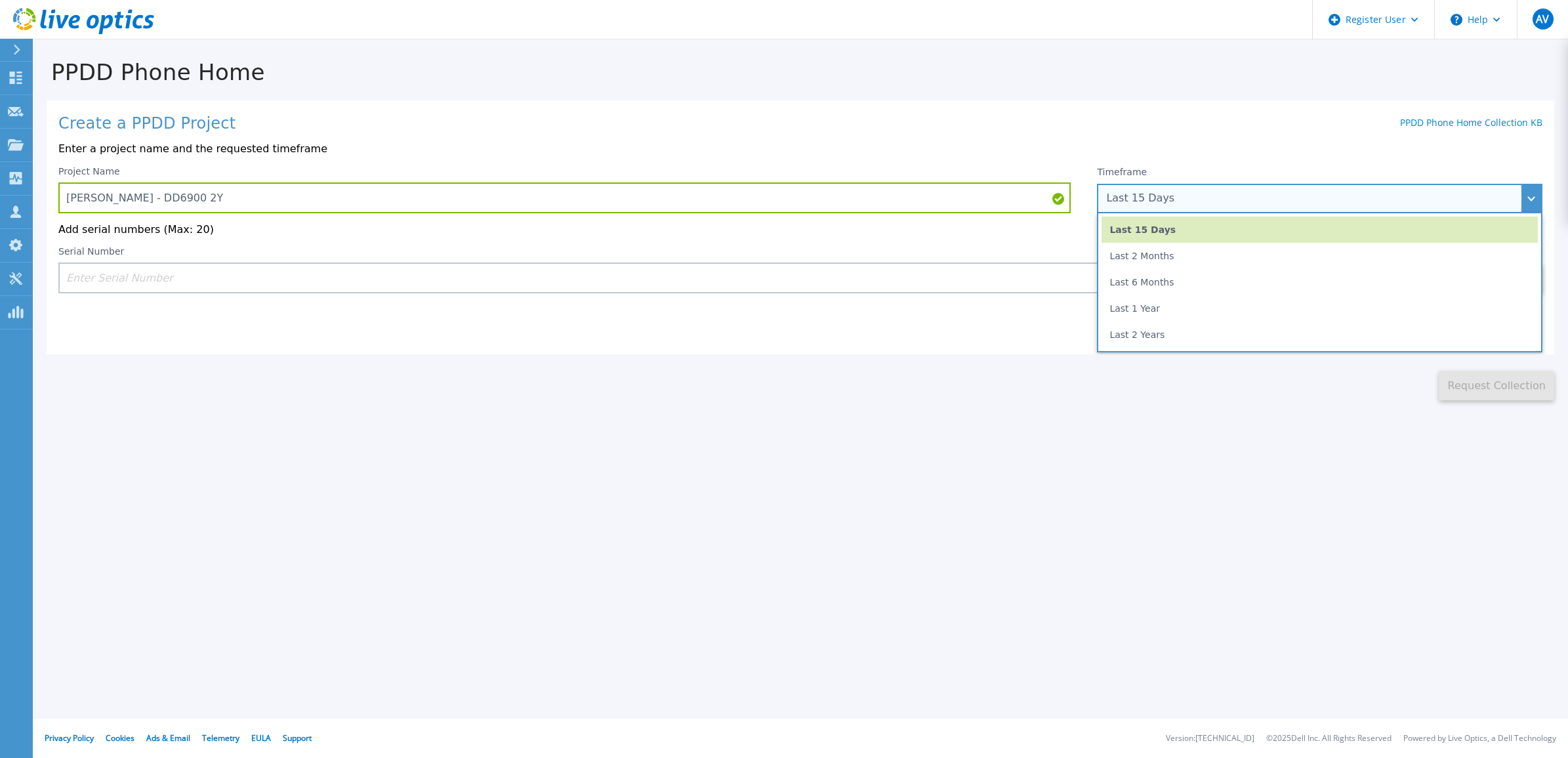
click at [1185, 345] on li "Last 2 Years" at bounding box center [1319, 335] width 436 height 26
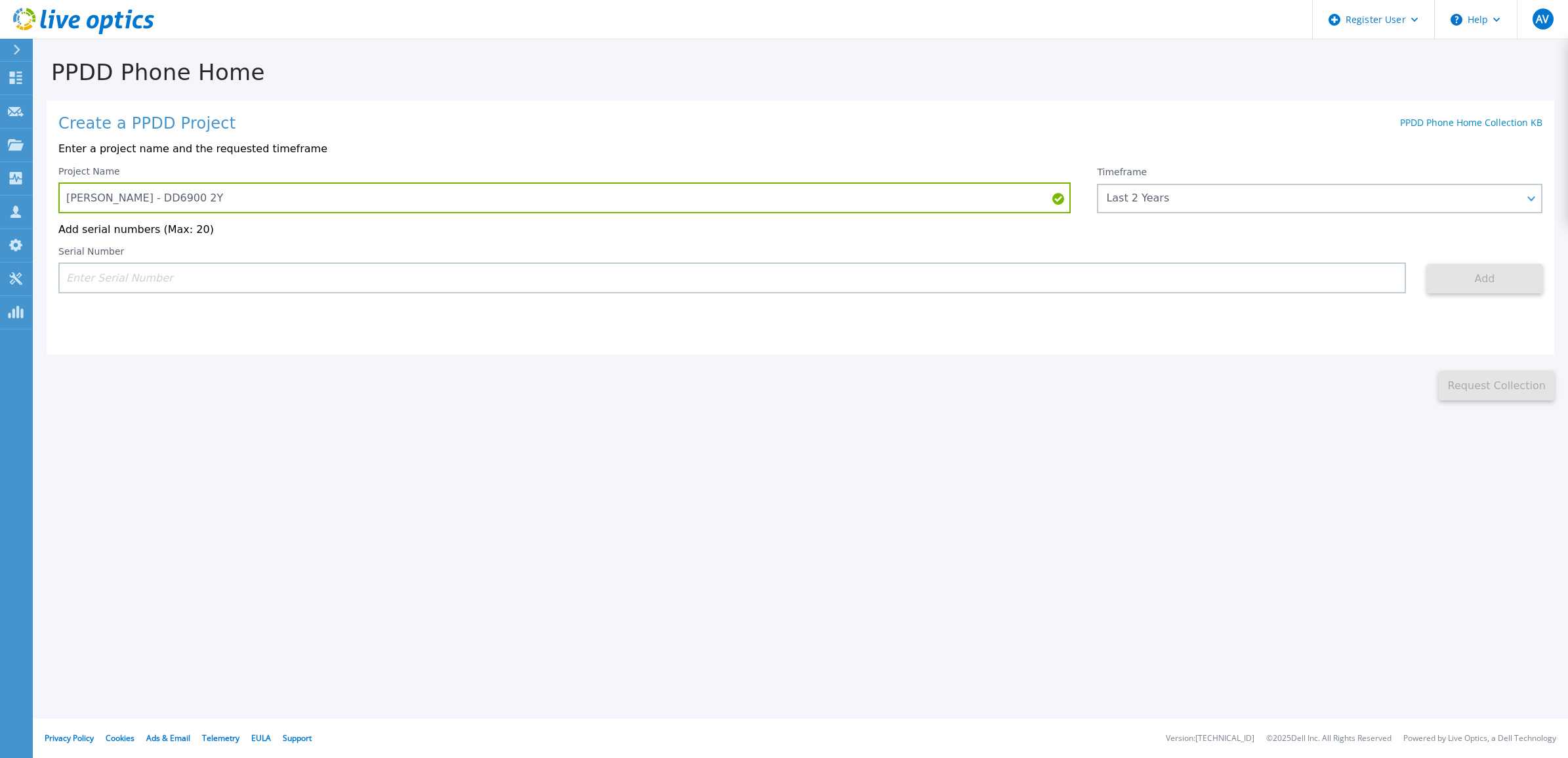
click at [560, 276] on input at bounding box center [732, 278] width 1348 height 31
click at [291, 272] on input at bounding box center [732, 278] width 1348 height 31
paste input "CKM01212105500"
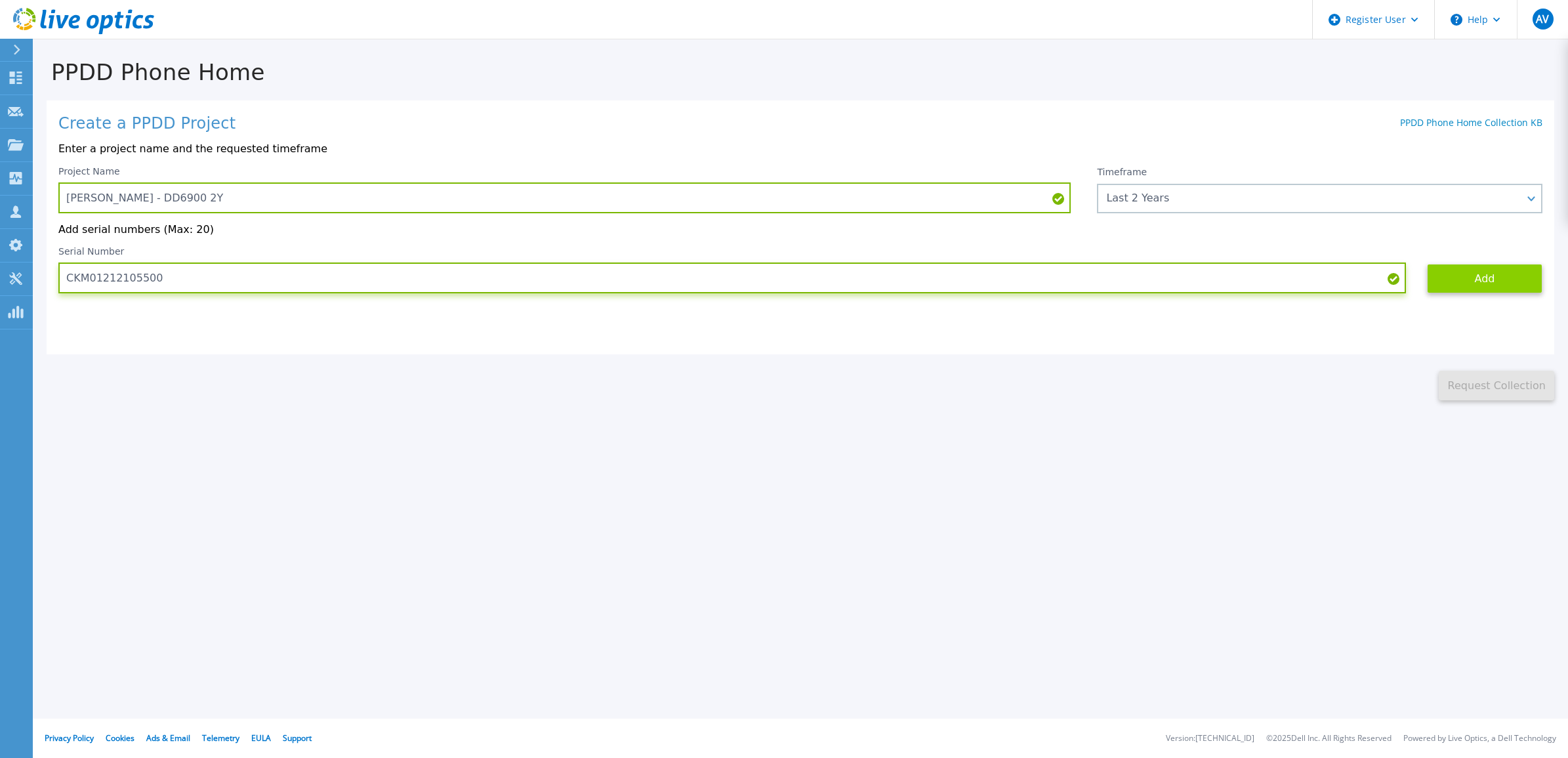
type input "CKM01212105500"
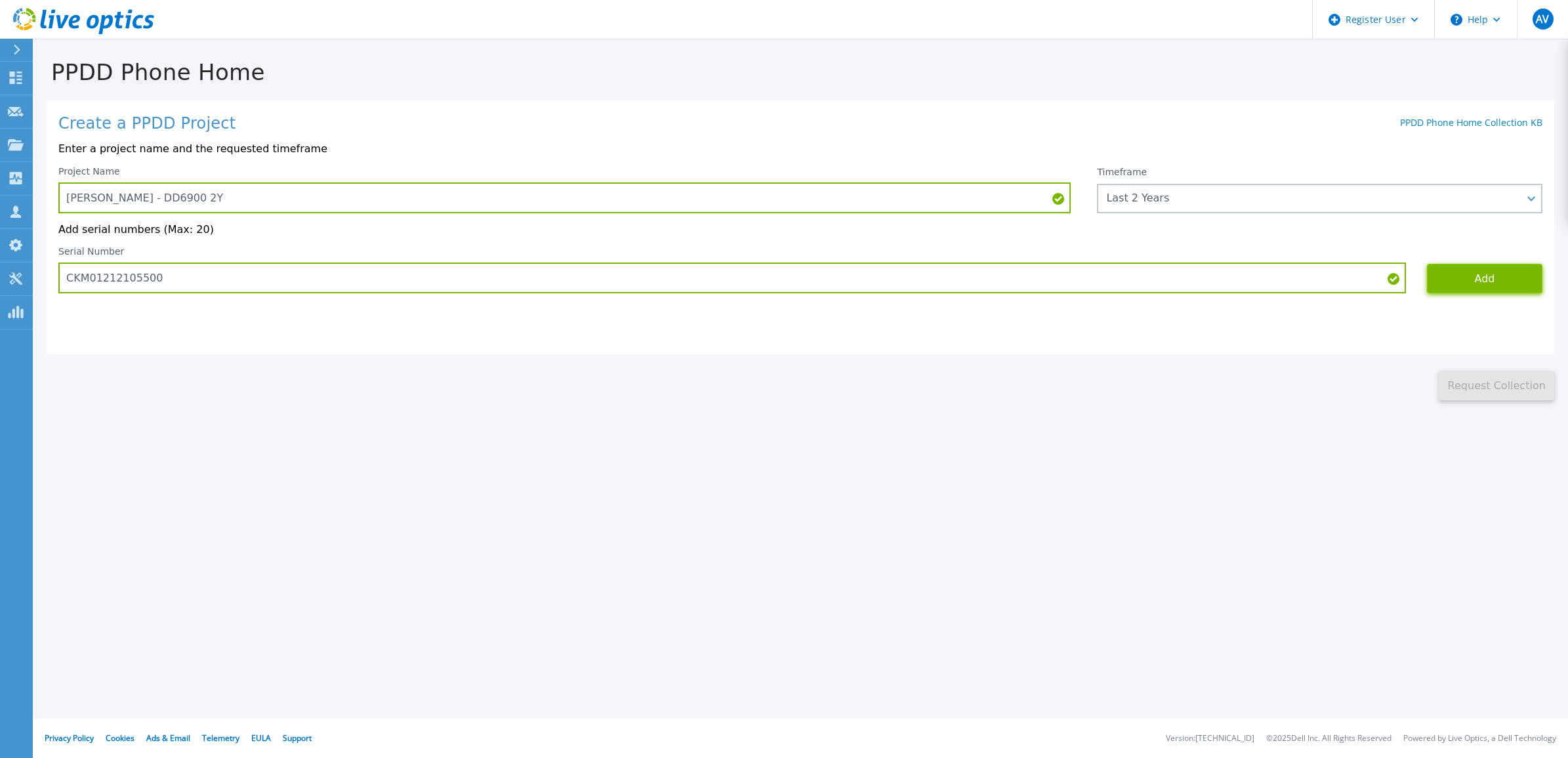
click at [1463, 282] on button "Add" at bounding box center [1485, 279] width 115 height 30
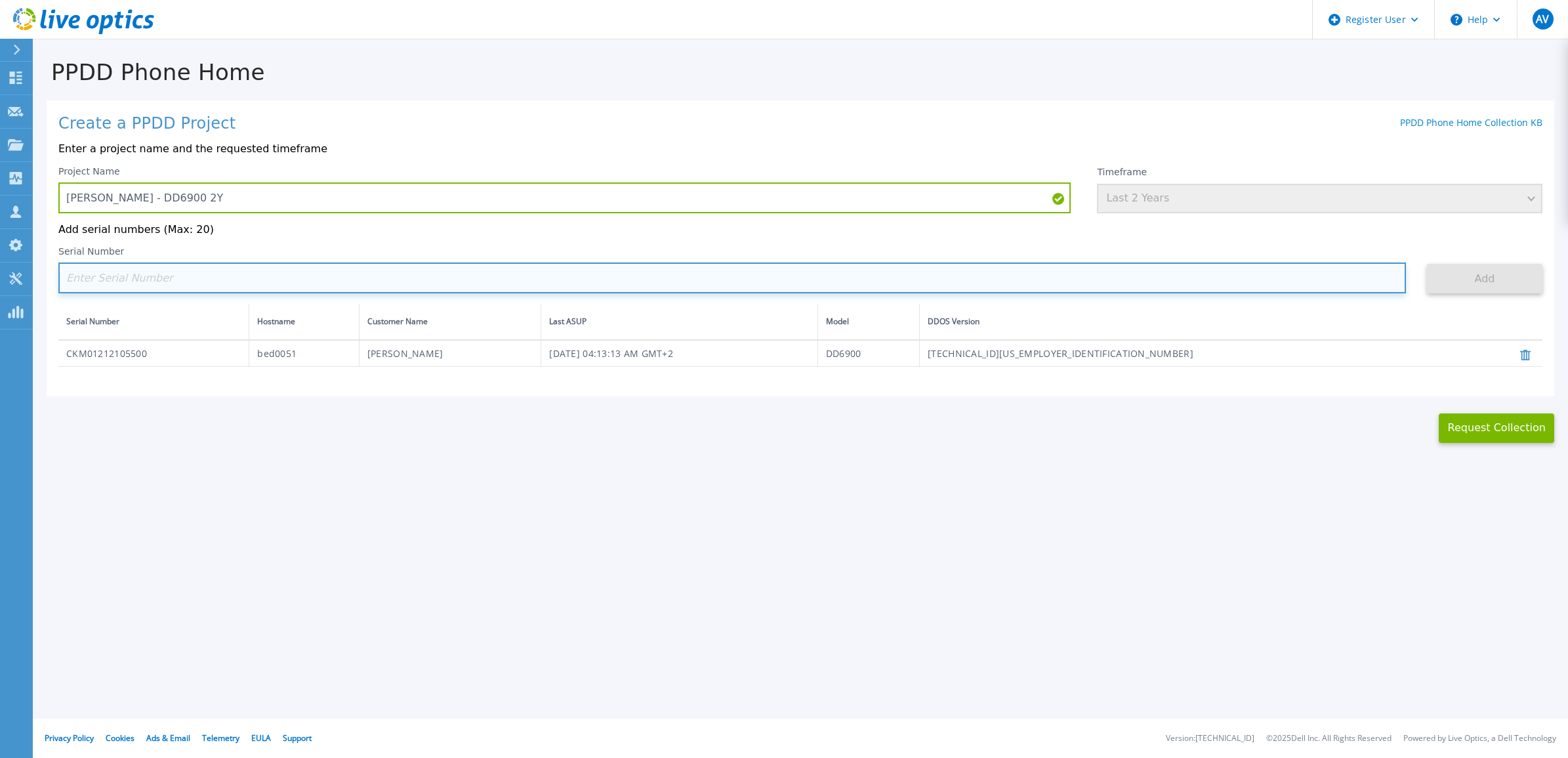
click at [1071, 290] on input at bounding box center [732, 278] width 1348 height 31
paste input "CKM01212006768"
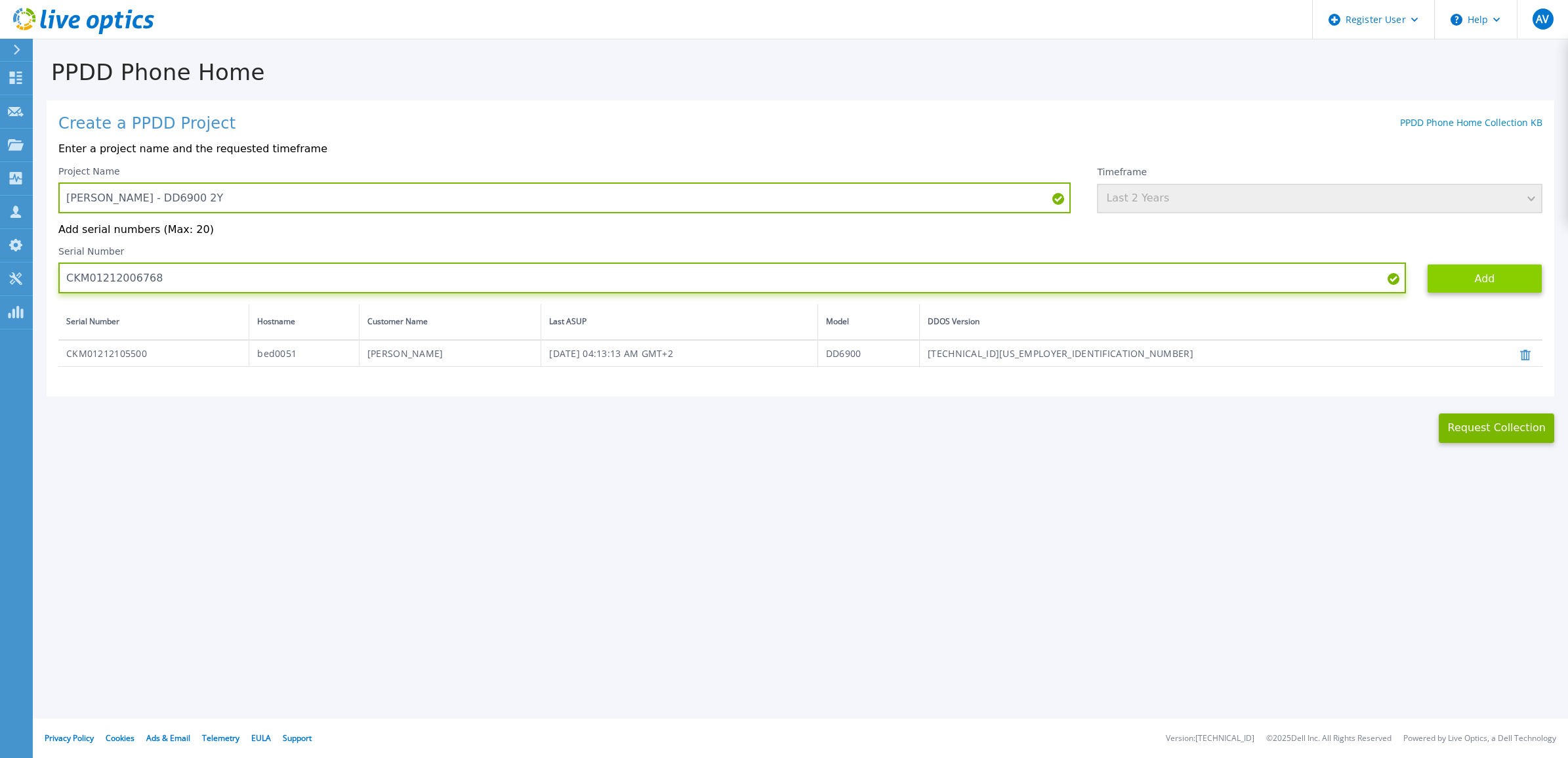
type input "CKM01212006768"
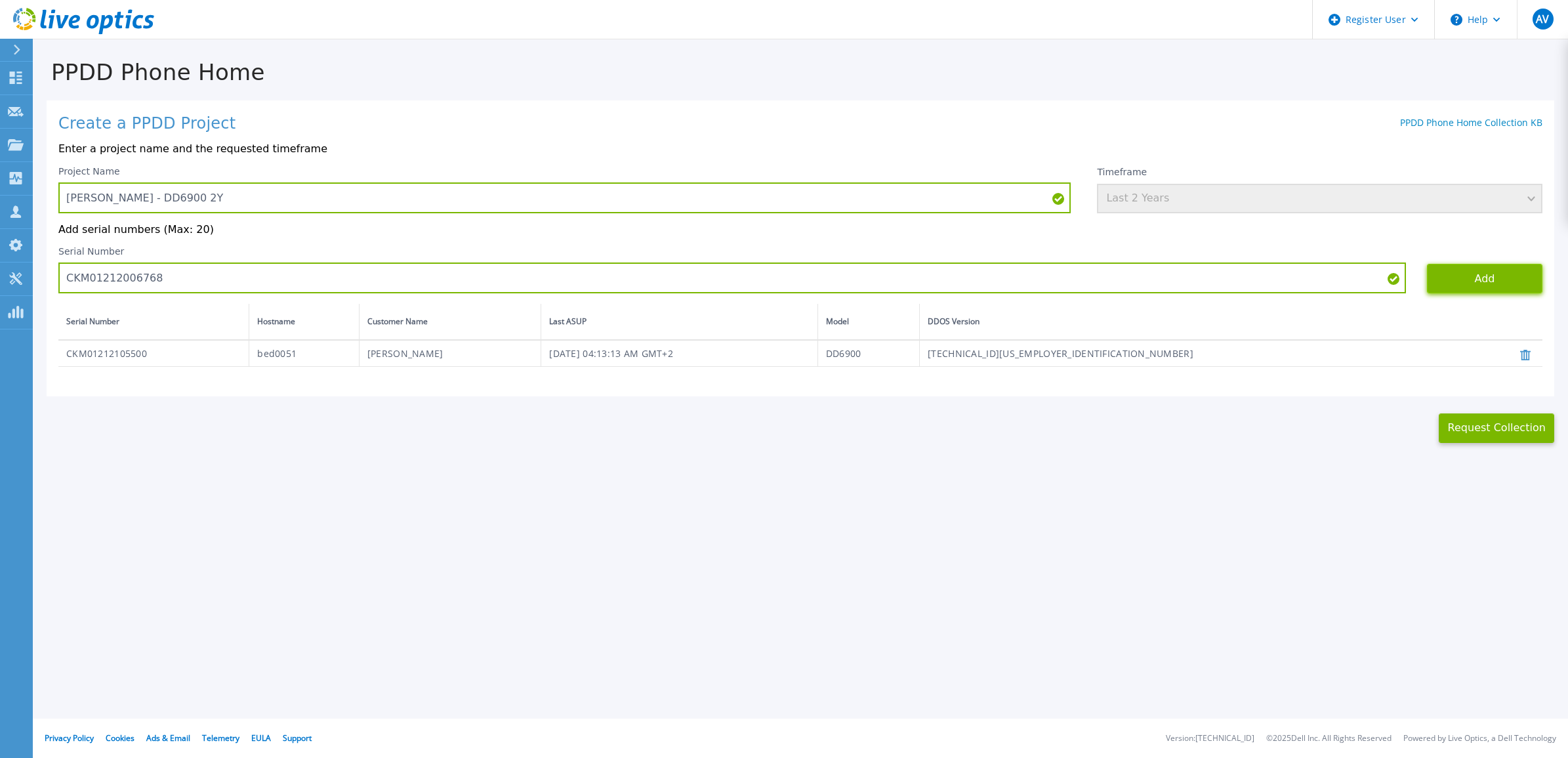
click at [1462, 271] on button "Add" at bounding box center [1485, 279] width 115 height 30
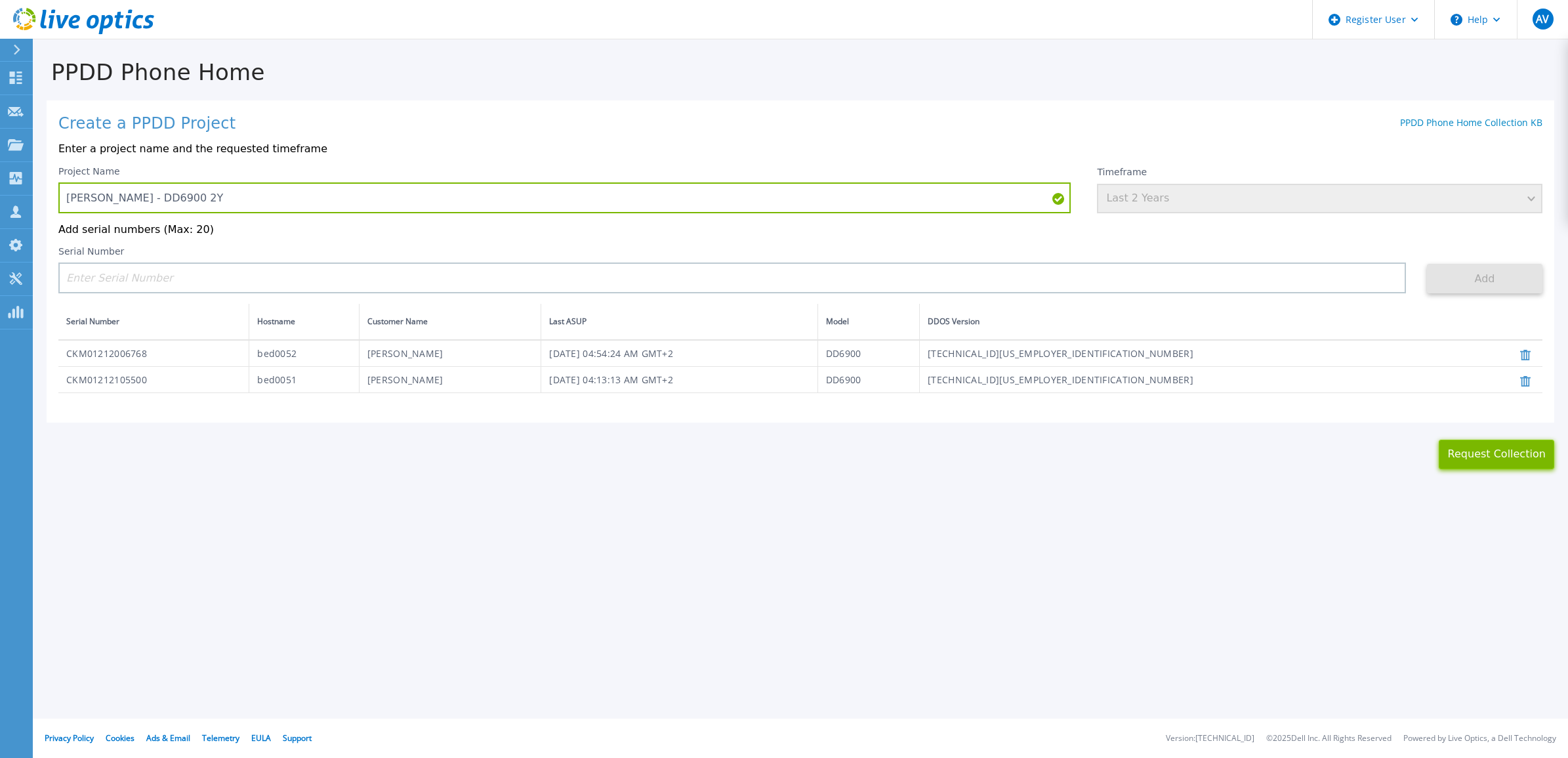
click at [1531, 461] on button "Request Collection" at bounding box center [1496, 454] width 115 height 30
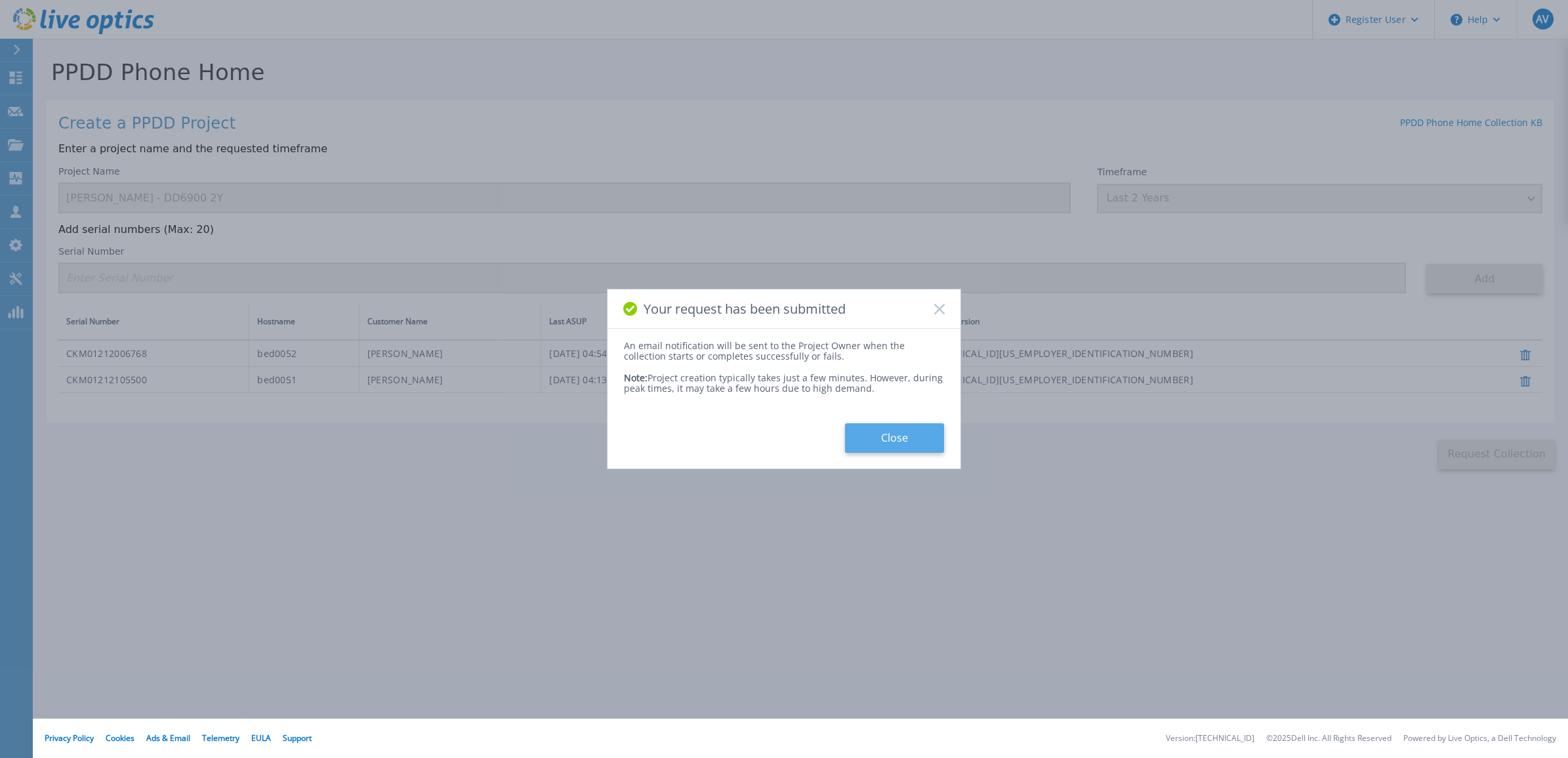
click at [904, 435] on button "Close" at bounding box center [894, 438] width 99 height 30
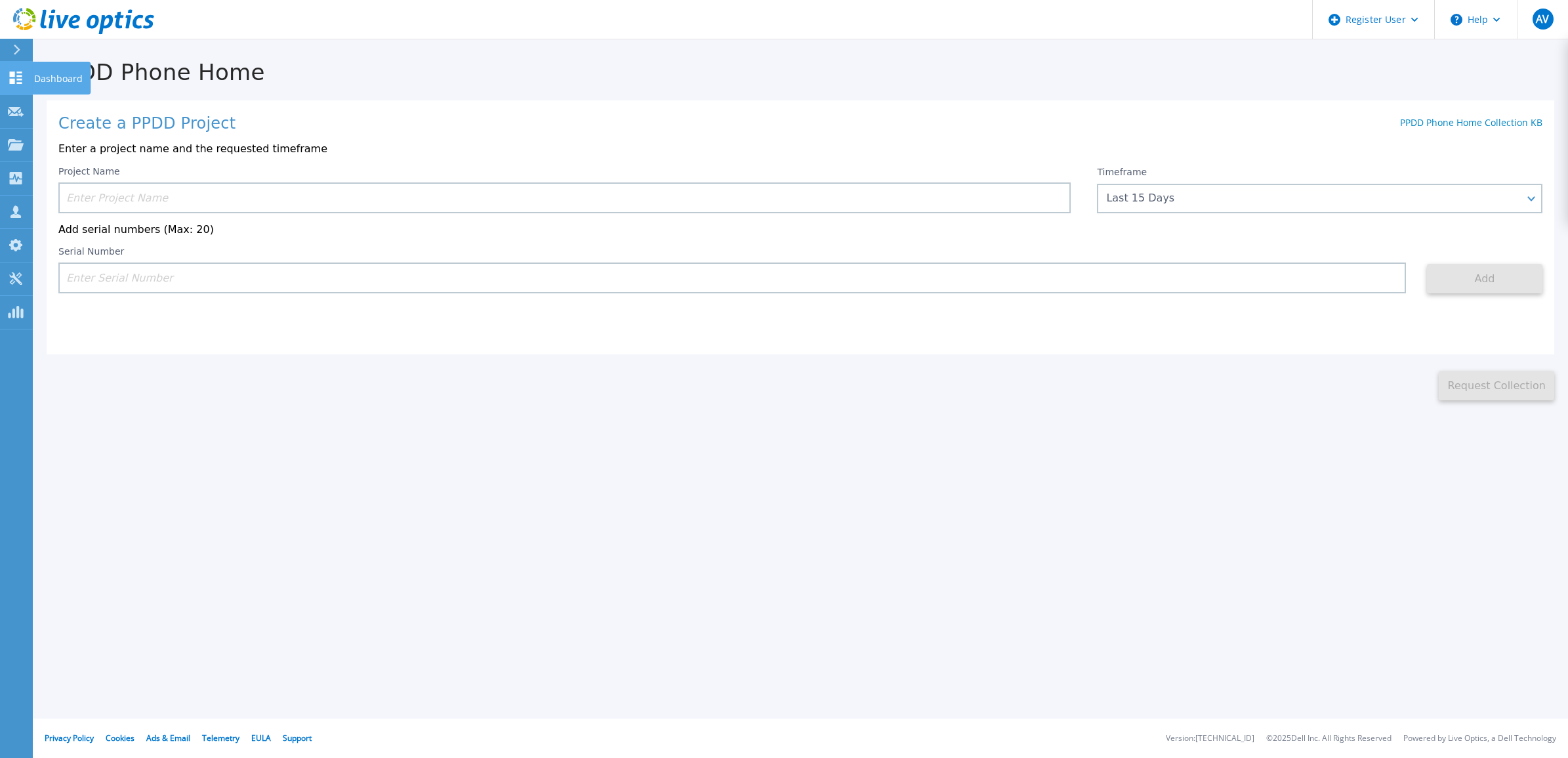
click at [10, 81] on icon at bounding box center [16, 78] width 12 height 12
